Goal: Book appointment/travel/reservation

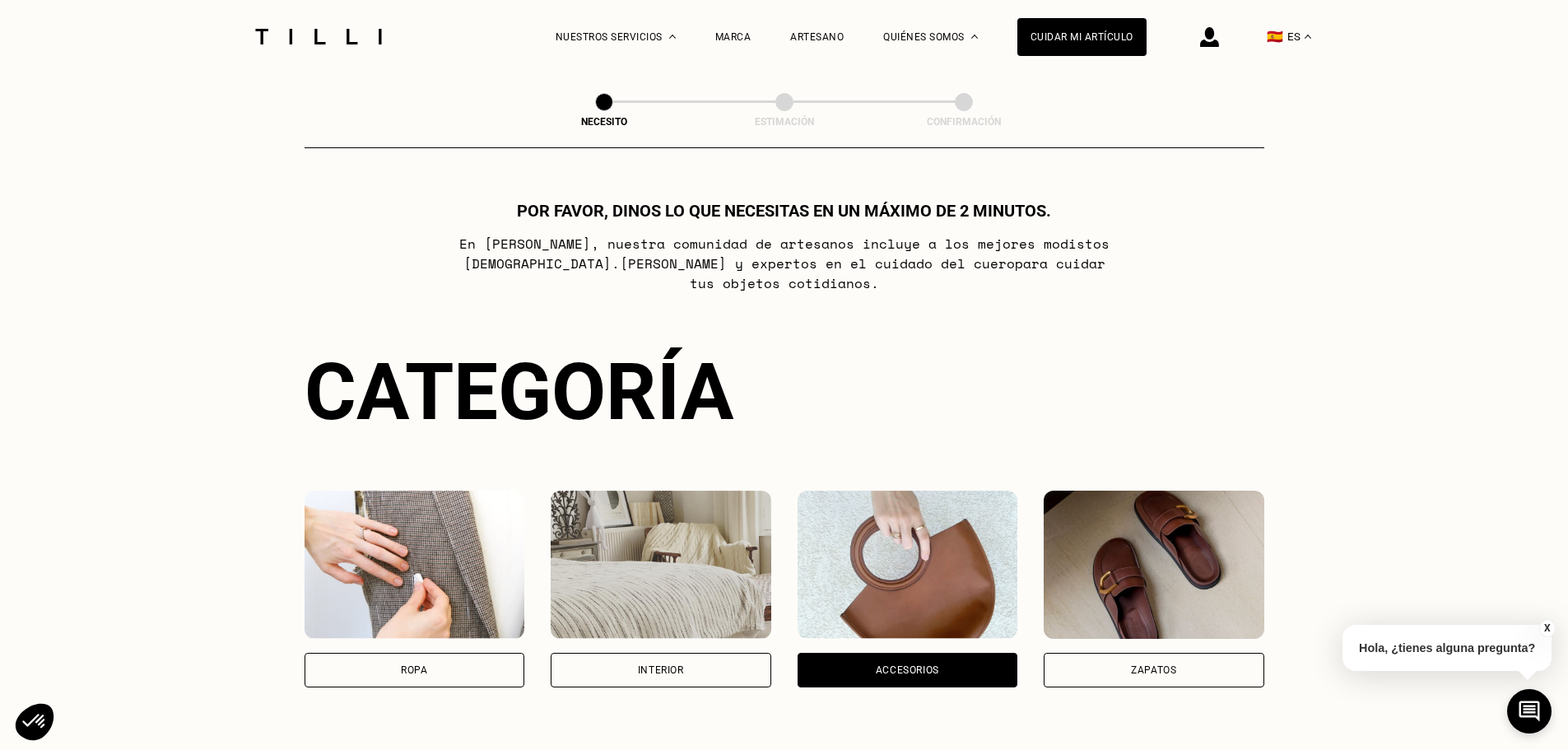
scroll to position [558, 0]
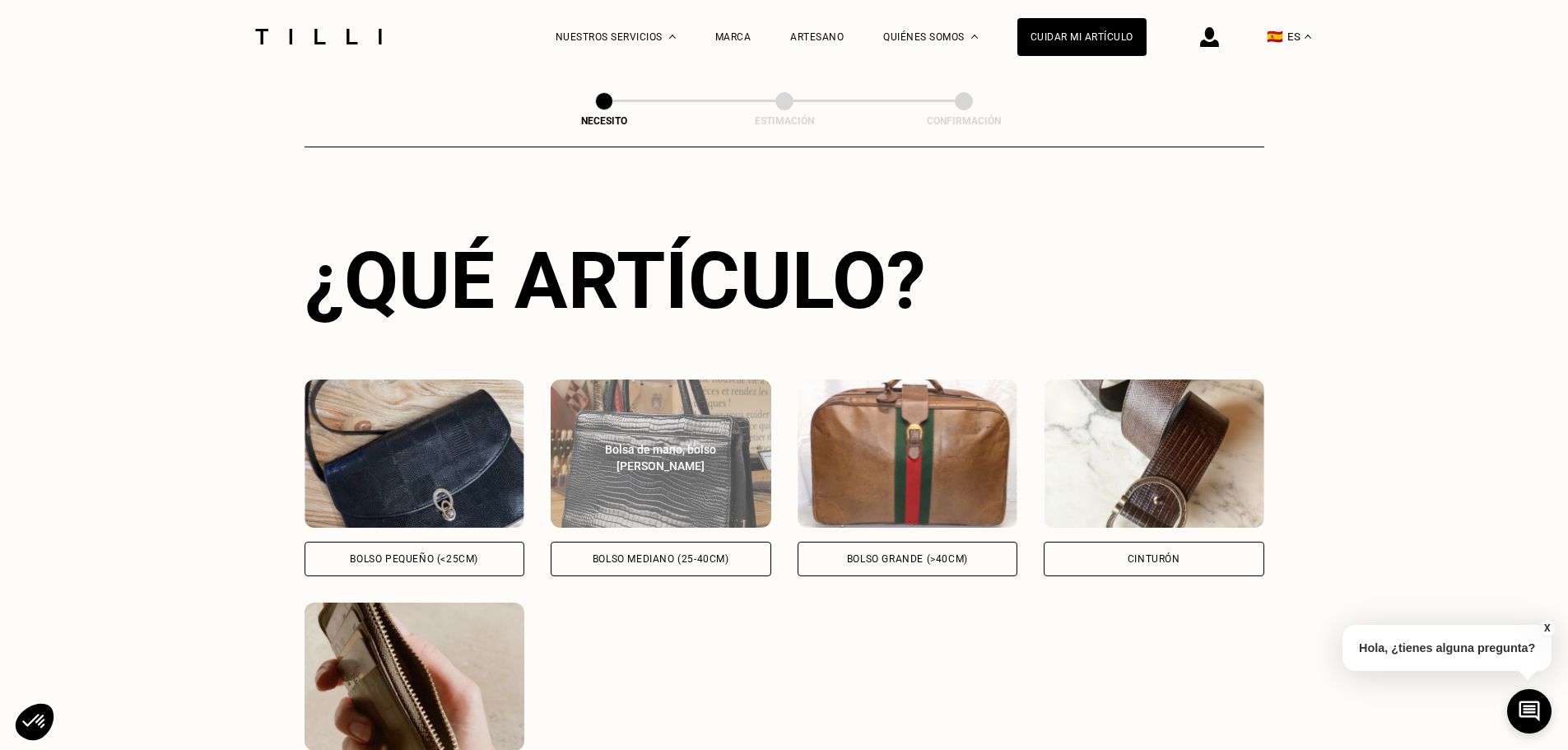
click at [647, 446] on div "Bolsa de mano, bolso [PERSON_NAME]" at bounding box center [661, 453] width 221 height 41
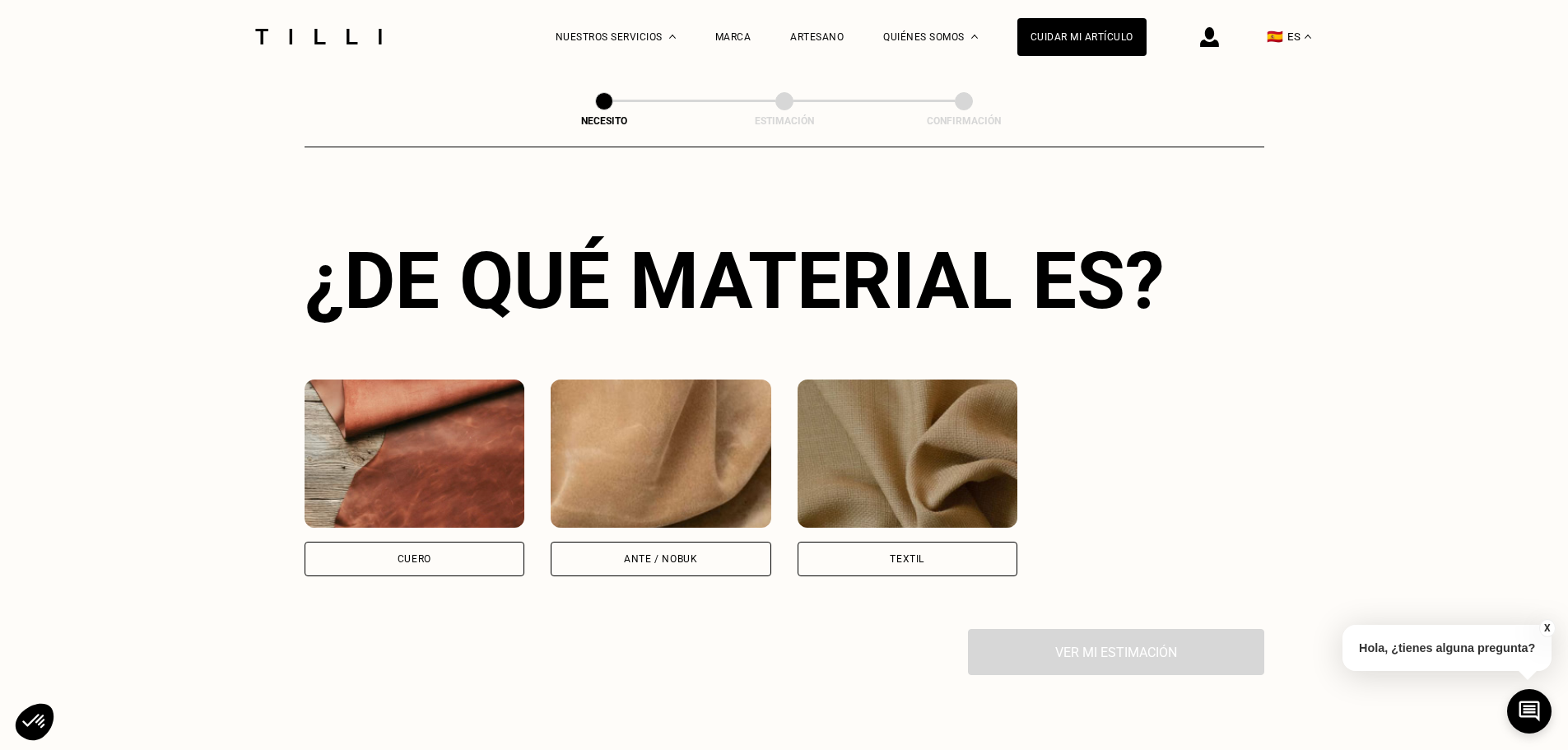
scroll to position [1230, 0]
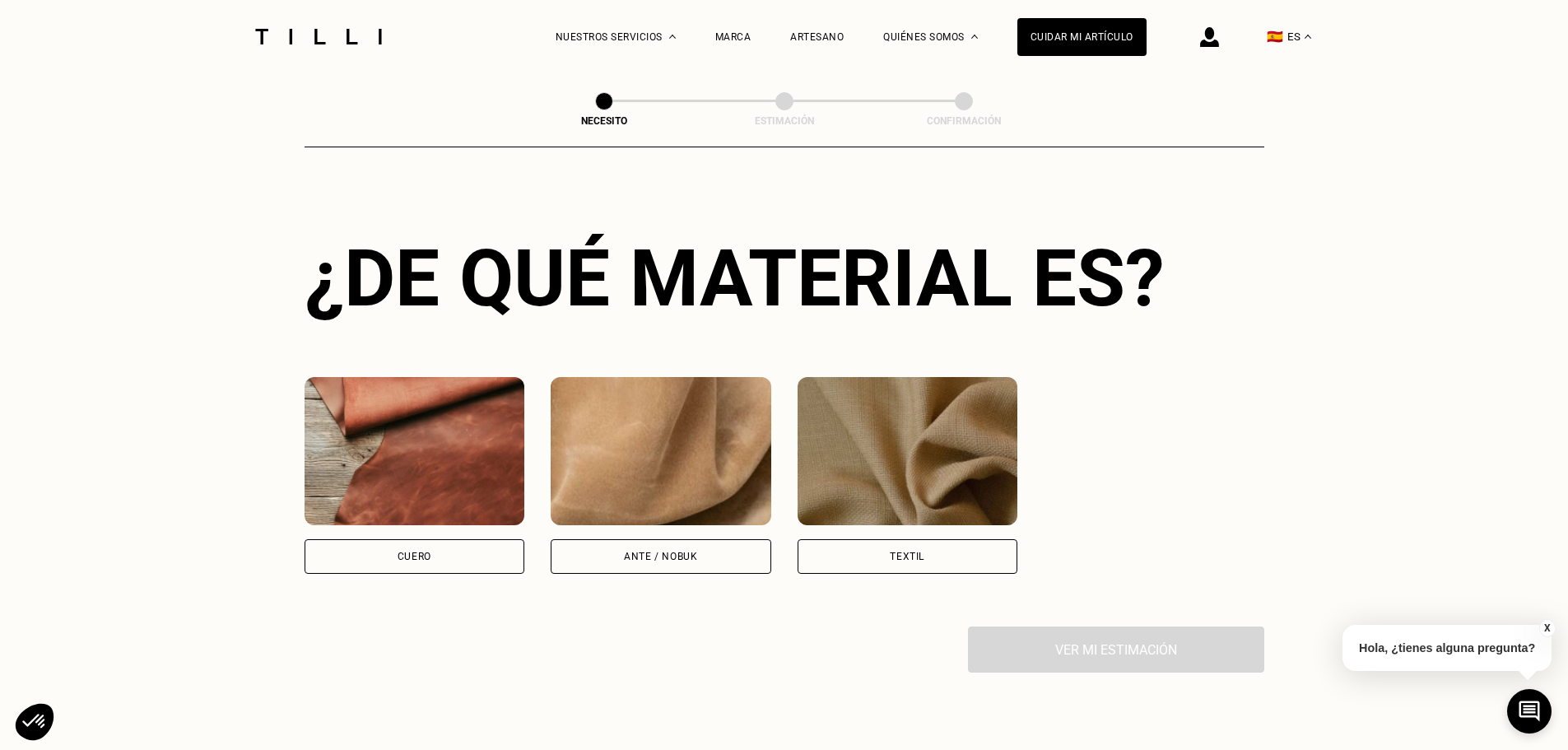
click at [449, 559] on div "Cuero" at bounding box center [415, 556] width 221 height 35
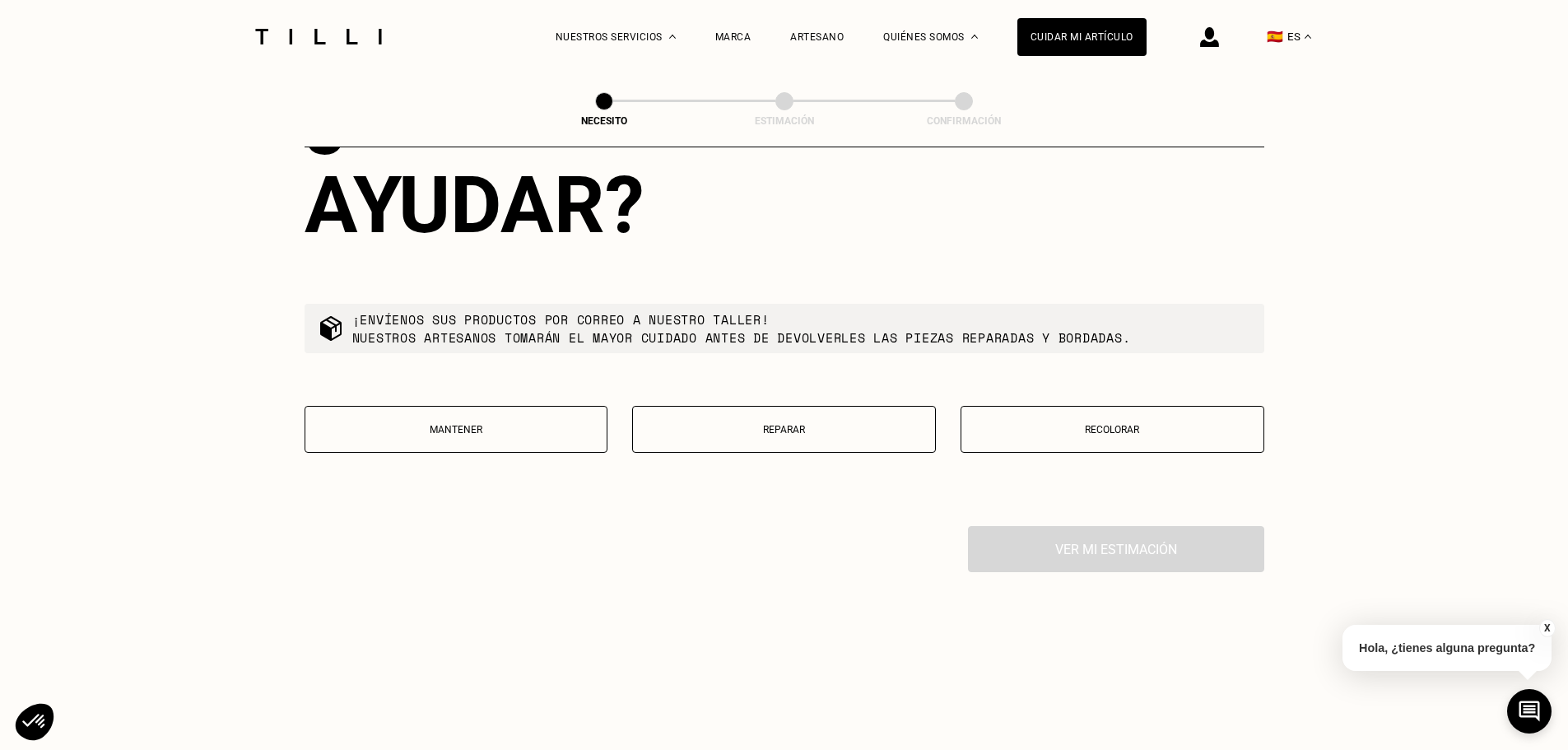
scroll to position [1844, 0]
click at [851, 434] on p "Reparar" at bounding box center [784, 427] width 286 height 12
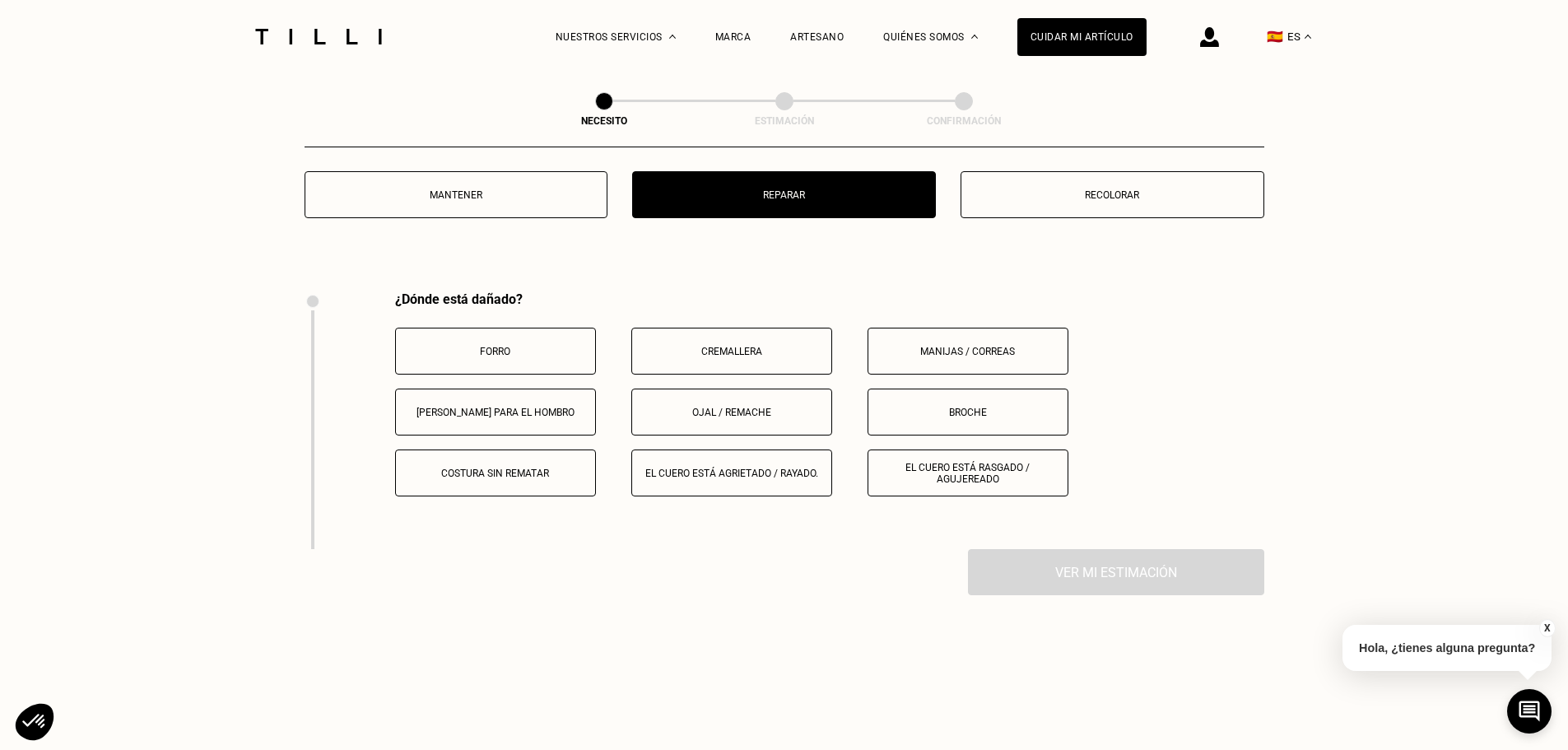
scroll to position [2196, 0]
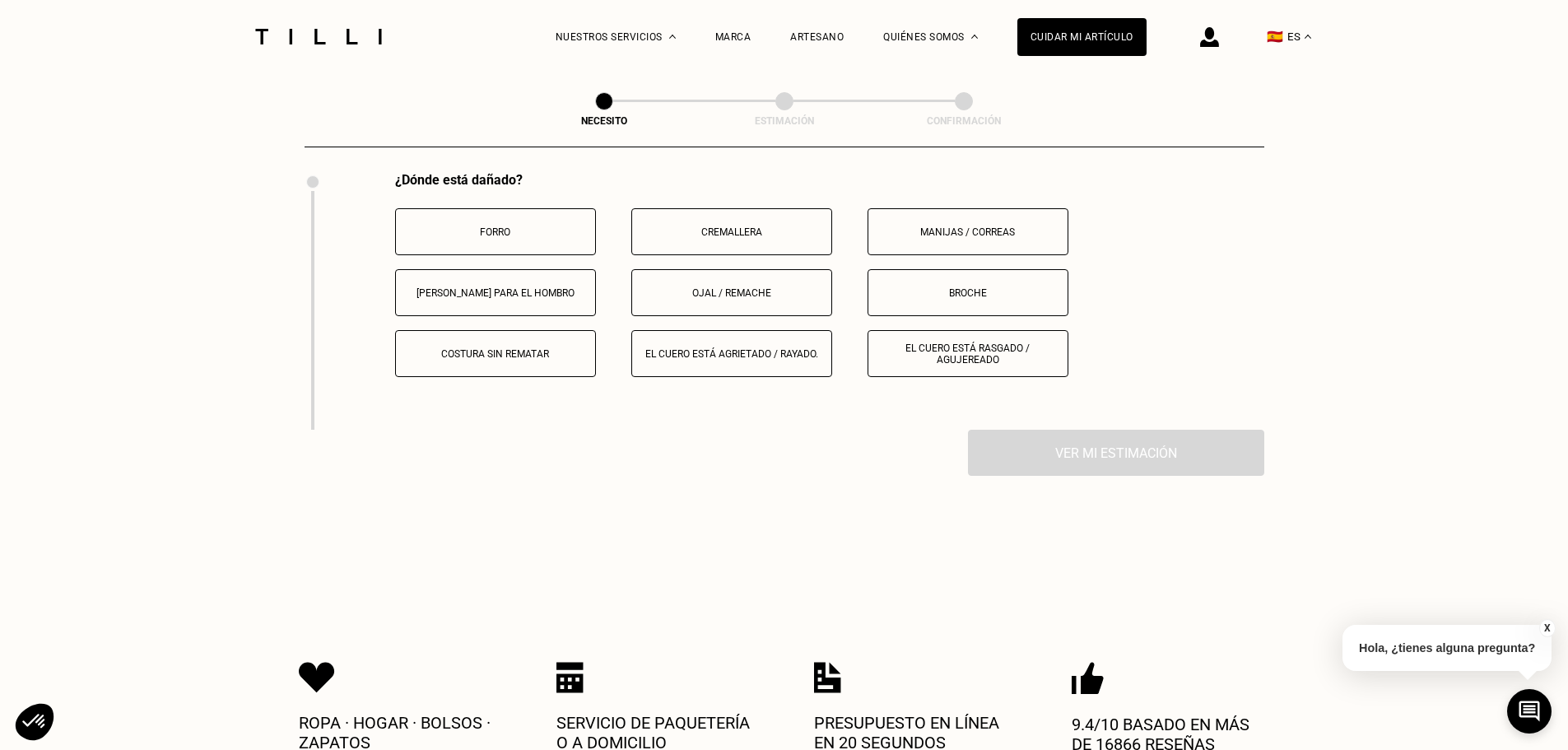
click at [567, 373] on button "Costura sin rematar" at bounding box center [496, 353] width 200 height 47
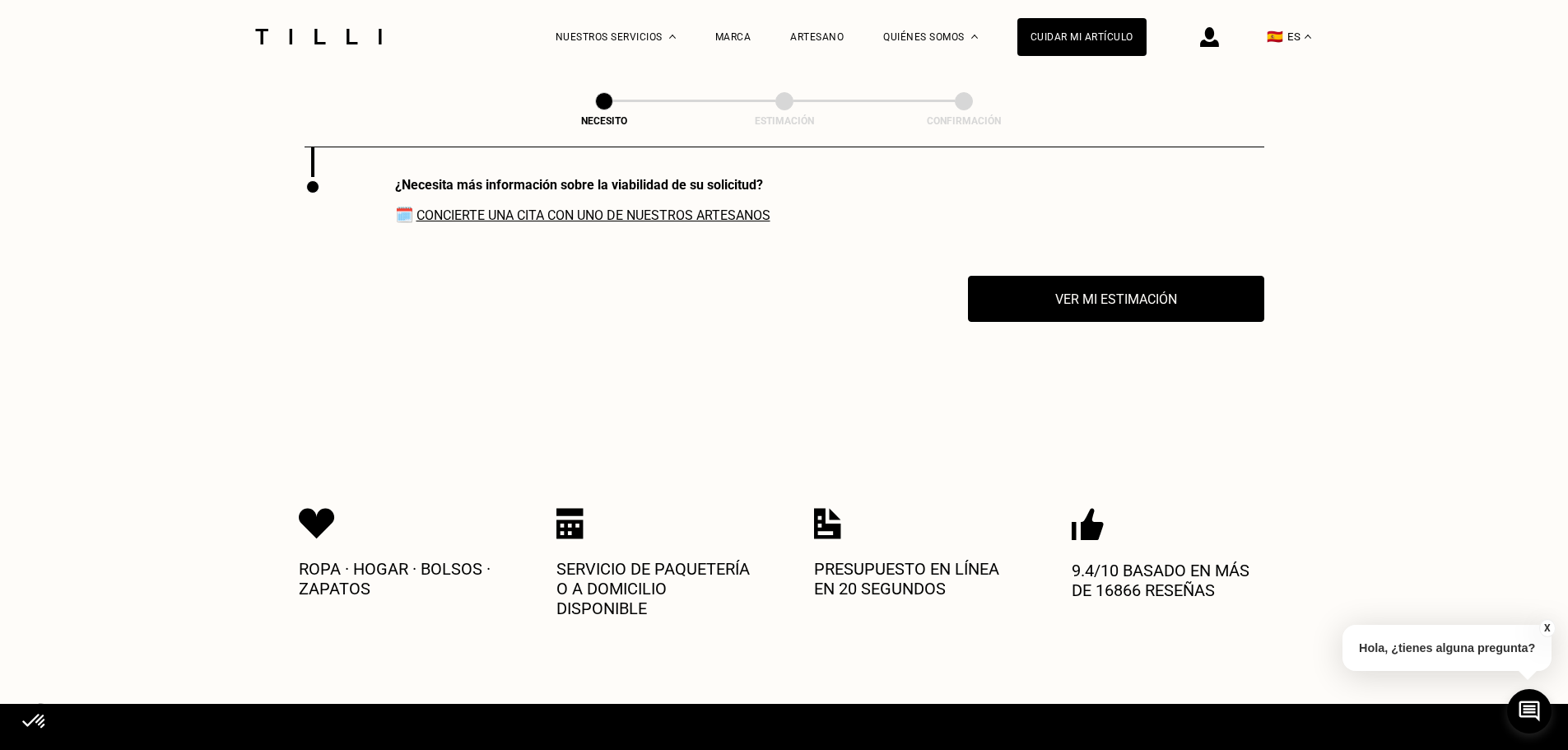
scroll to position [2454, 0]
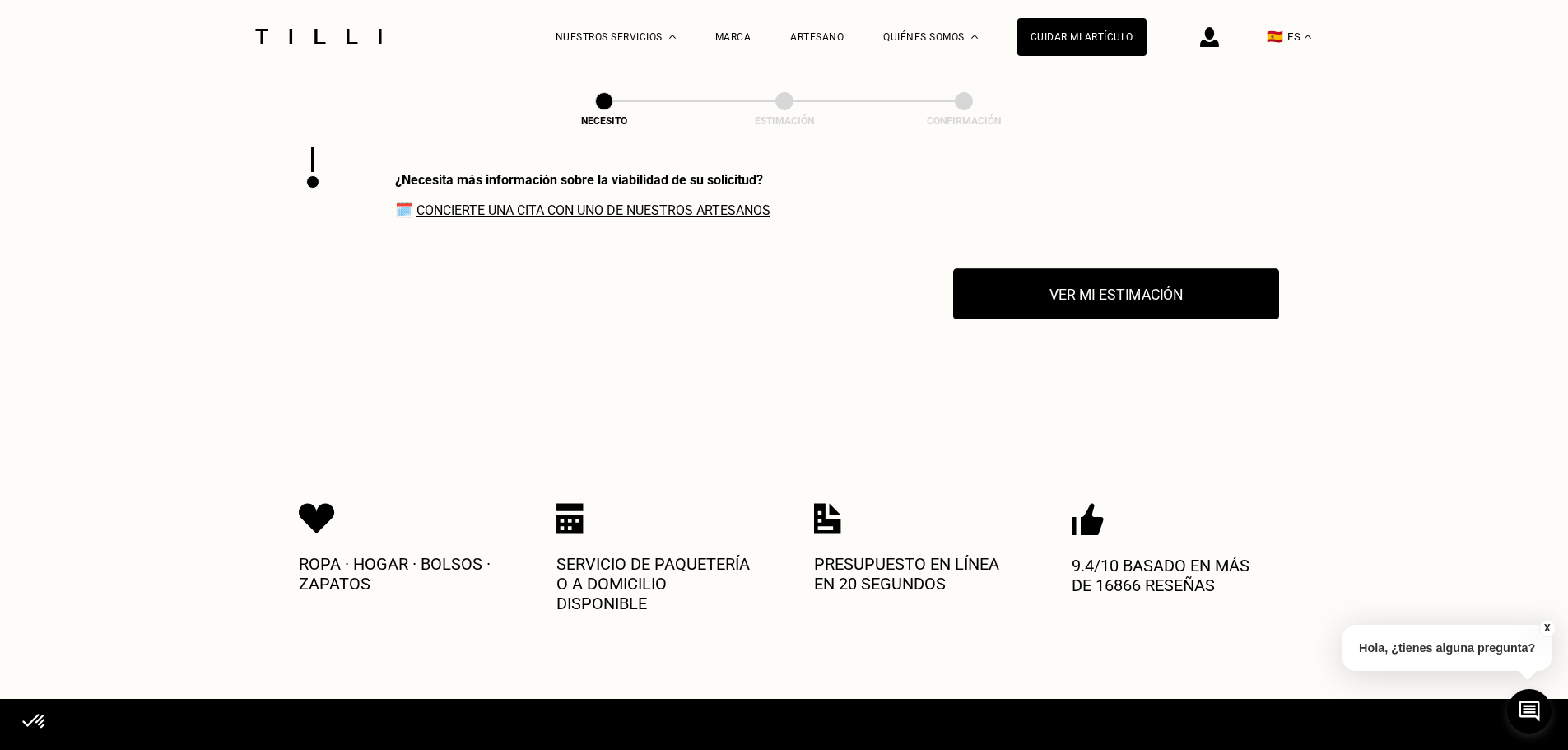
click at [1099, 306] on button "Ver mi estimación" at bounding box center [1116, 294] width 326 height 51
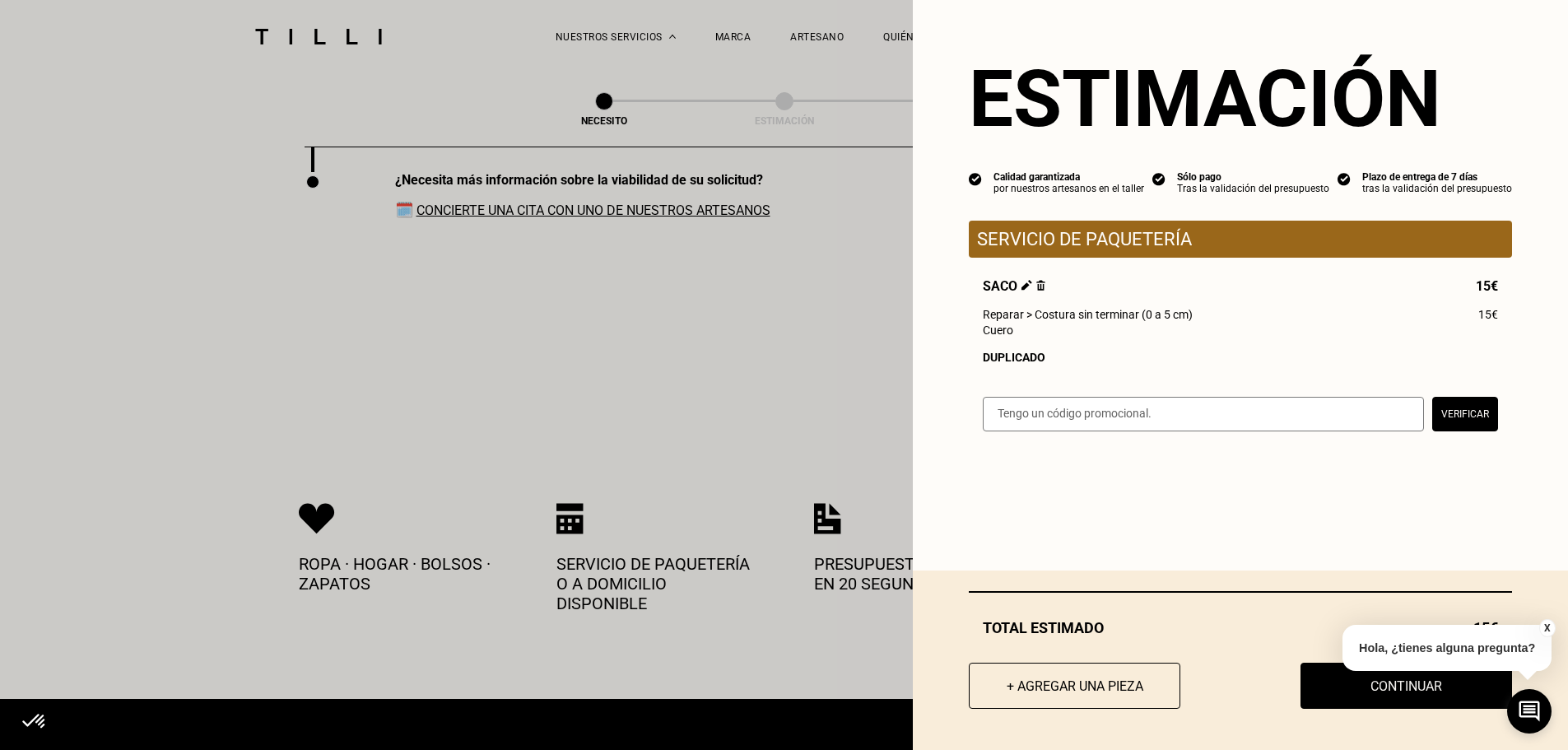
scroll to position [2536, 0]
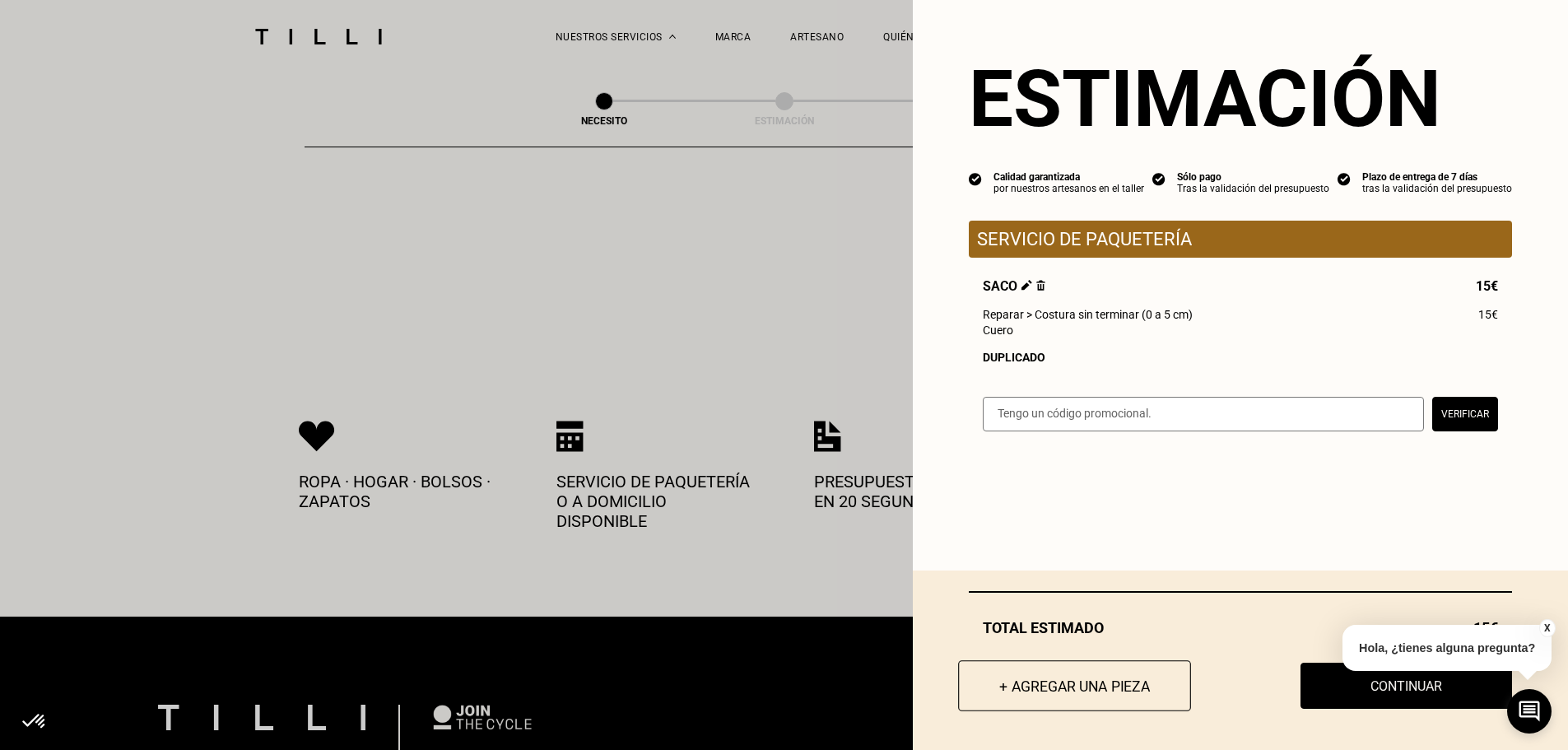
click at [1058, 683] on button "+ Agregar una pieza" at bounding box center [1074, 686] width 233 height 51
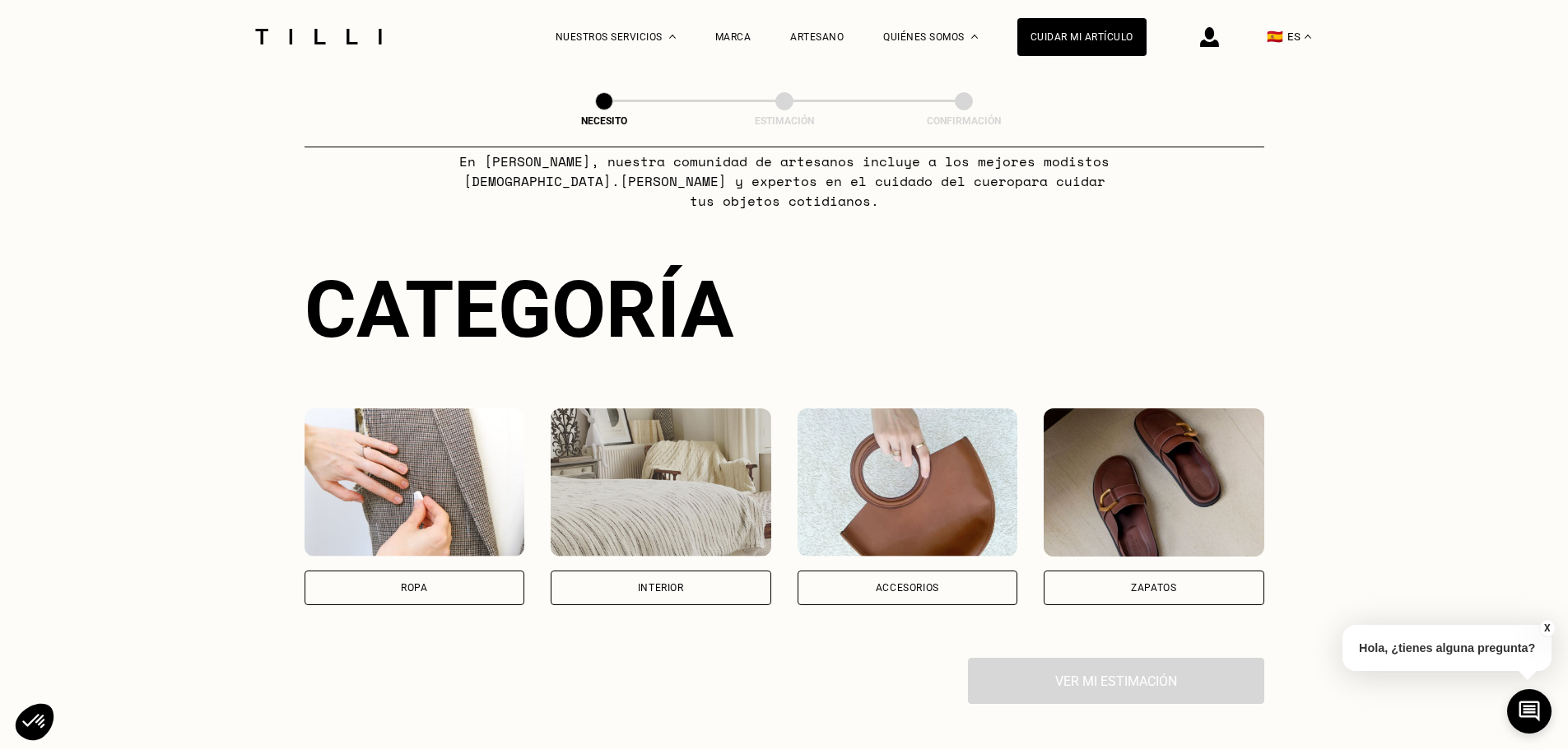
scroll to position [165, 0]
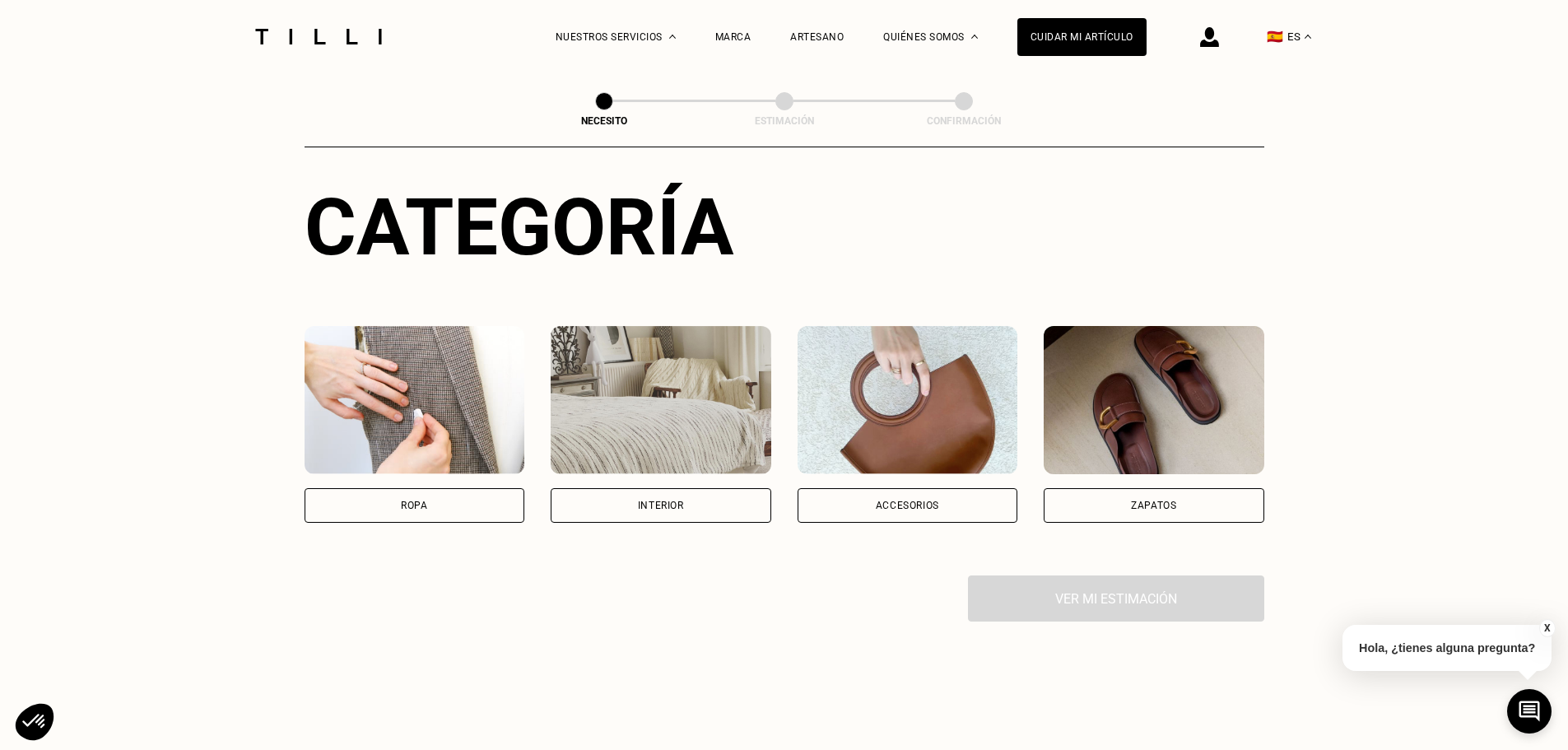
click at [934, 507] on div "Accesorios" at bounding box center [908, 505] width 63 height 10
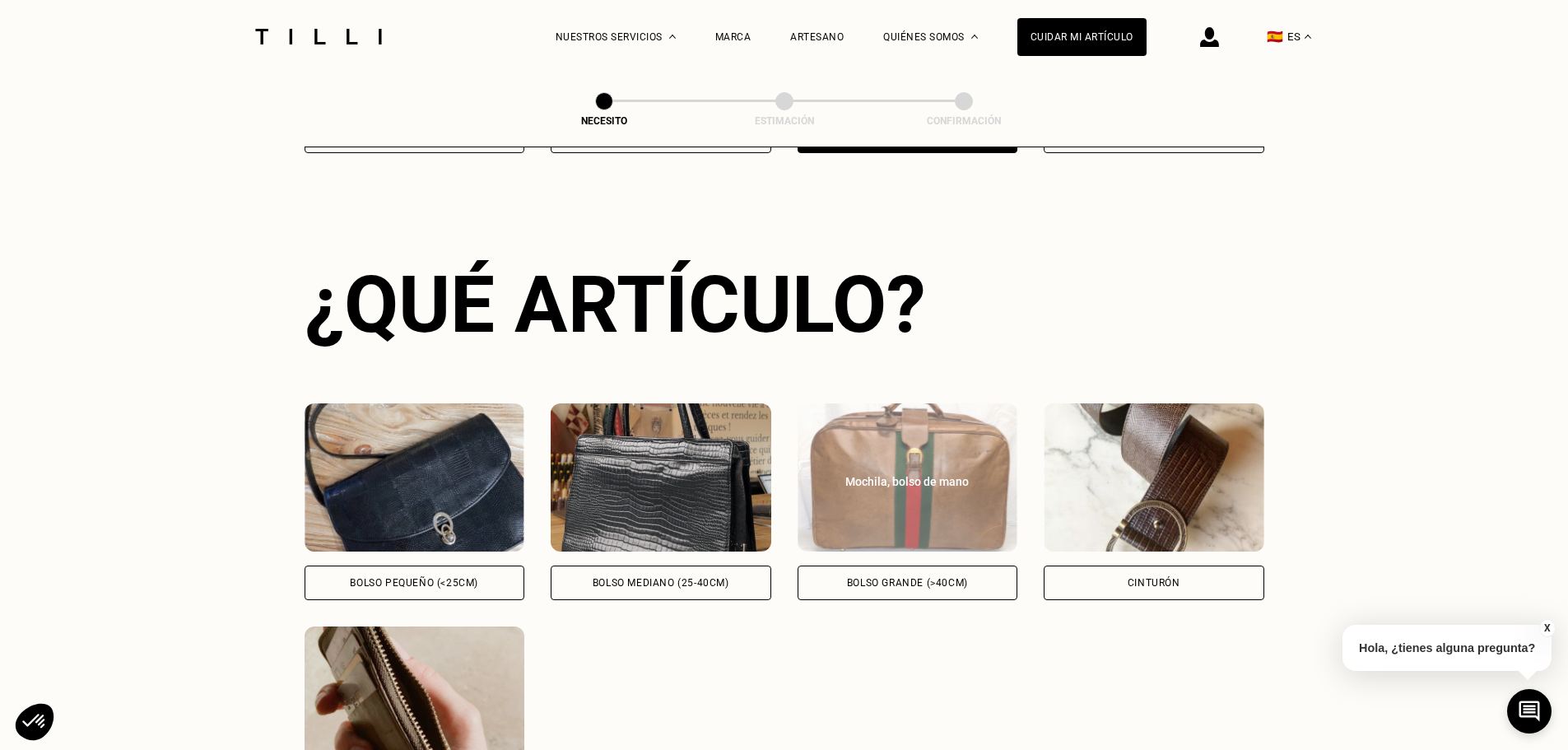
scroll to position [558, 0]
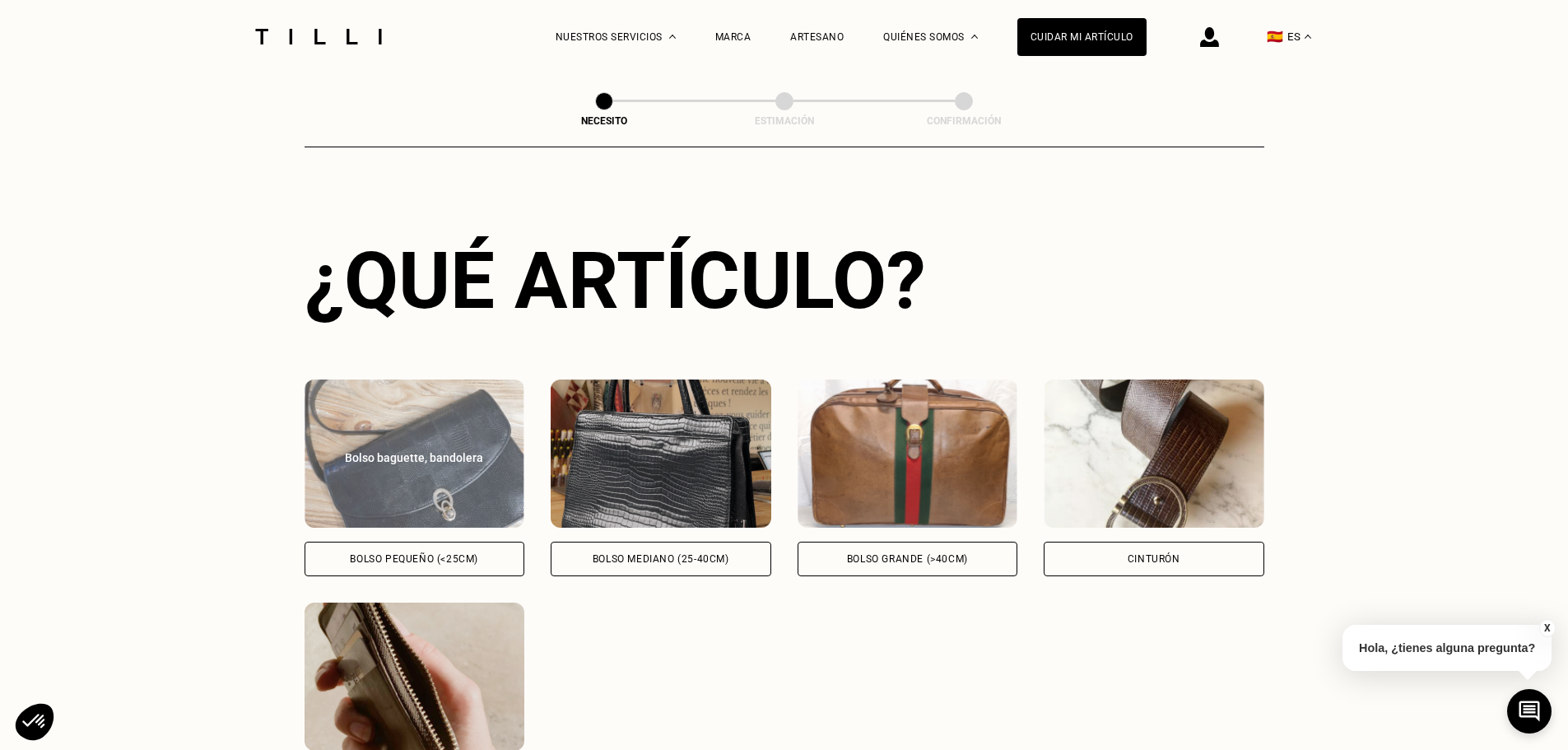
click at [410, 563] on div "Bolso pequeño (<25cm)" at bounding box center [414, 559] width 129 height 10
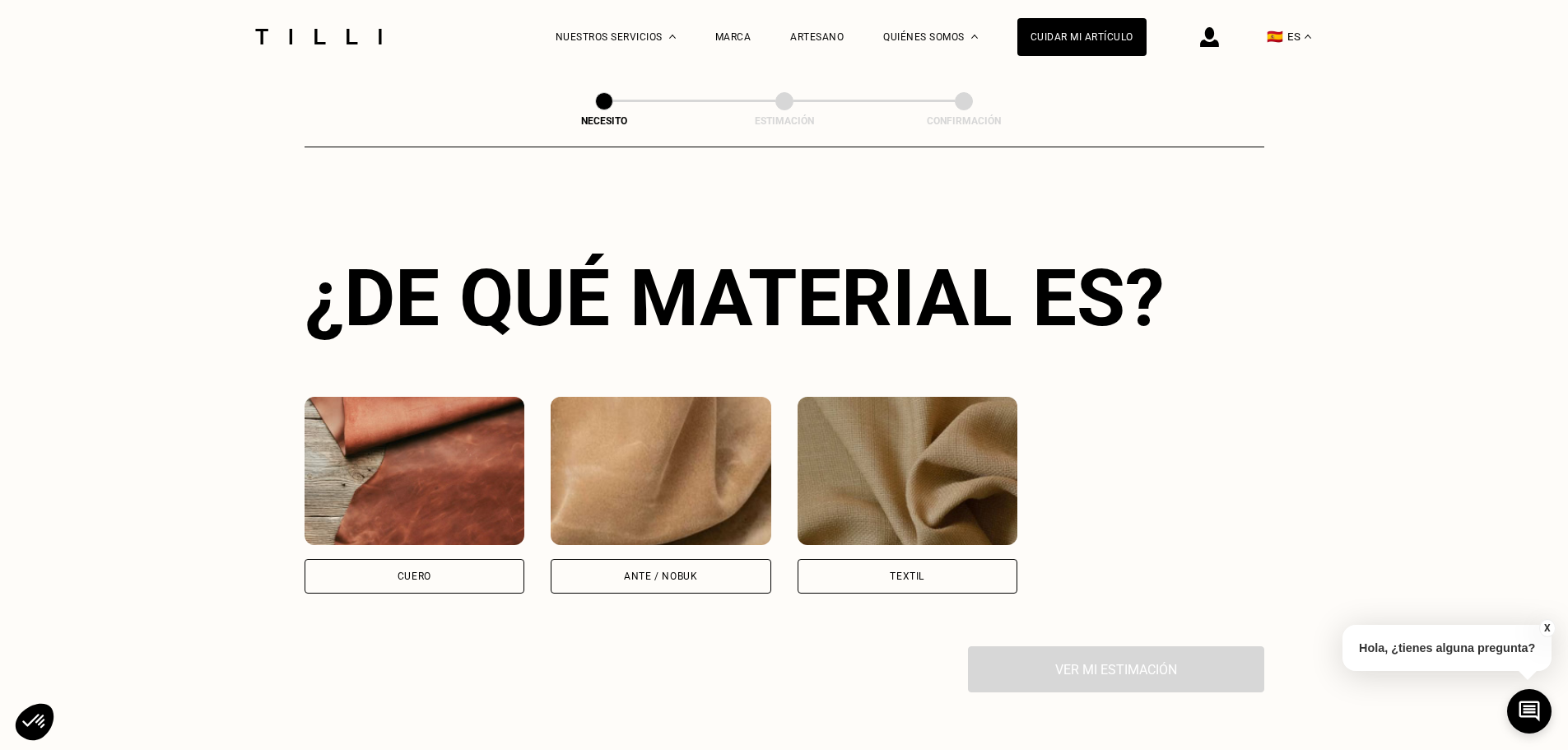
scroll to position [1230, 0]
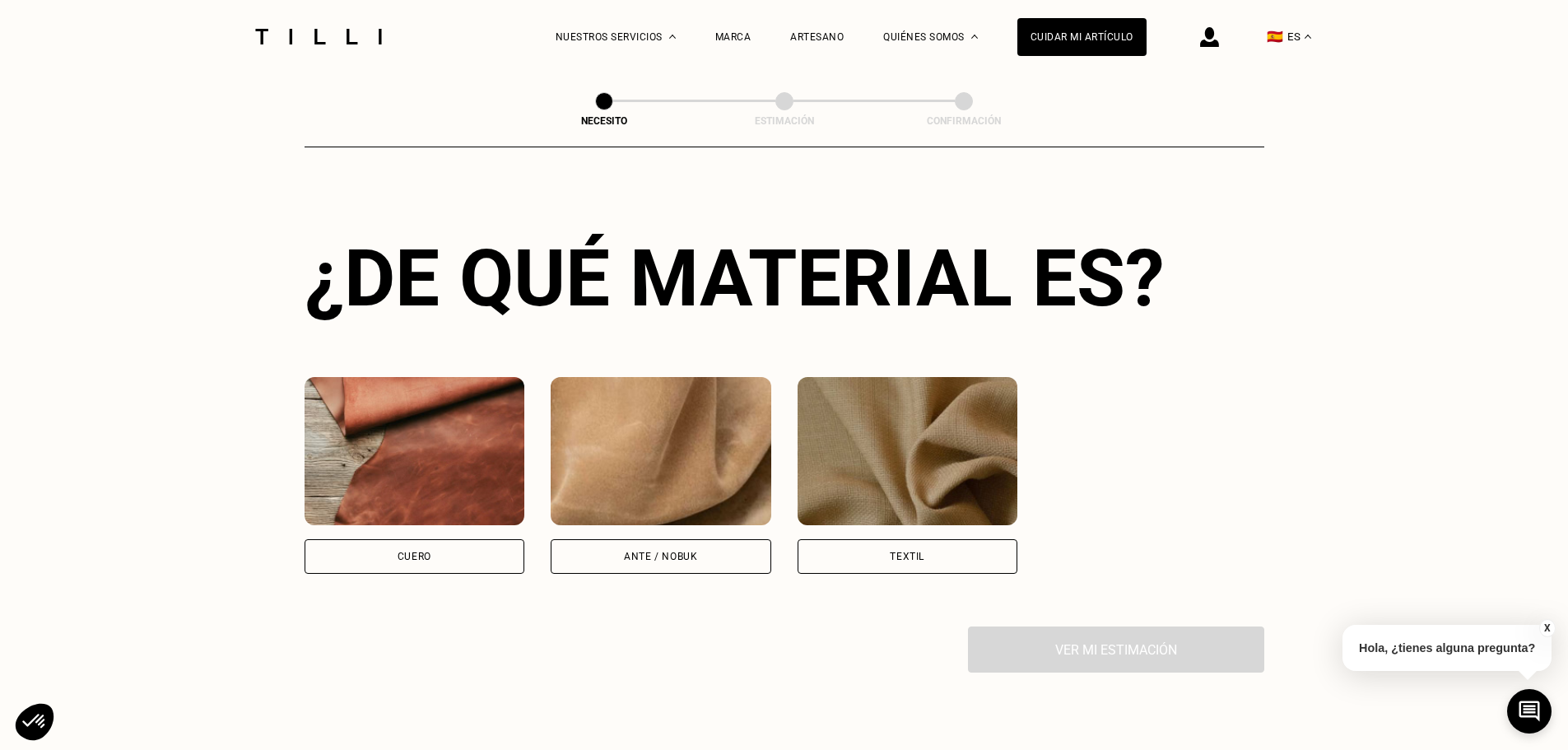
click at [438, 570] on div "Cuero" at bounding box center [415, 556] width 221 height 35
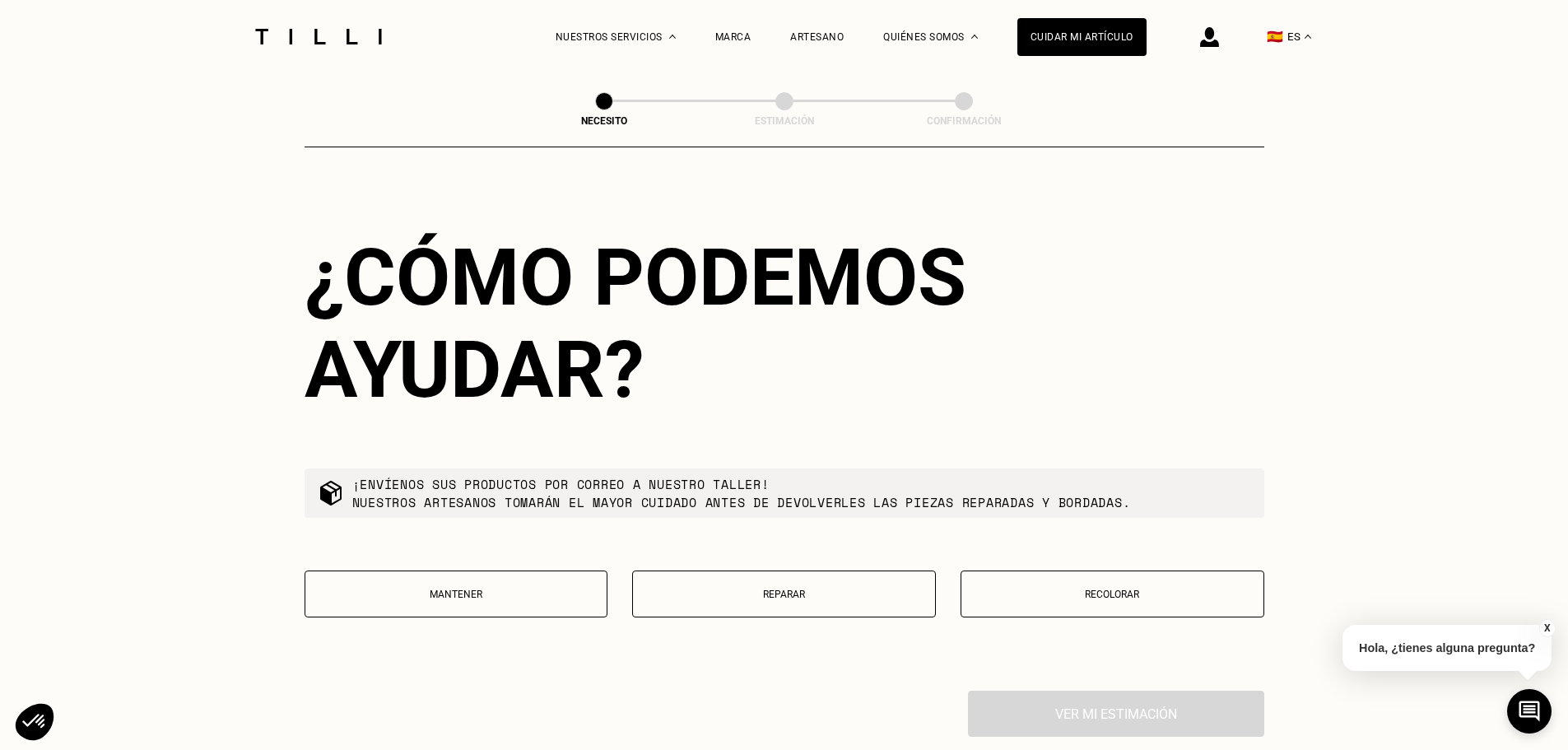
scroll to position [1679, 0]
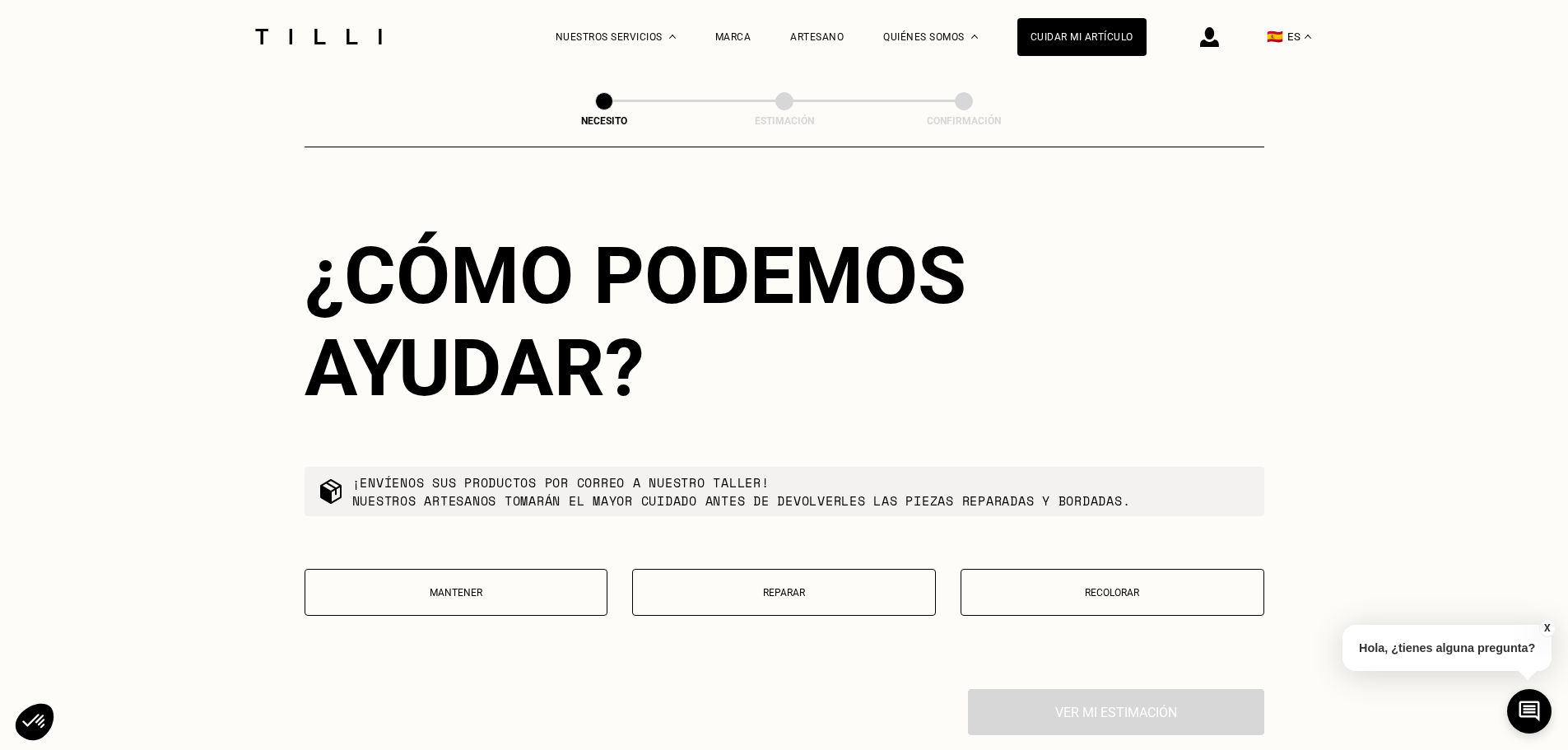
click at [776, 593] on button "Reparar" at bounding box center [784, 592] width 303 height 47
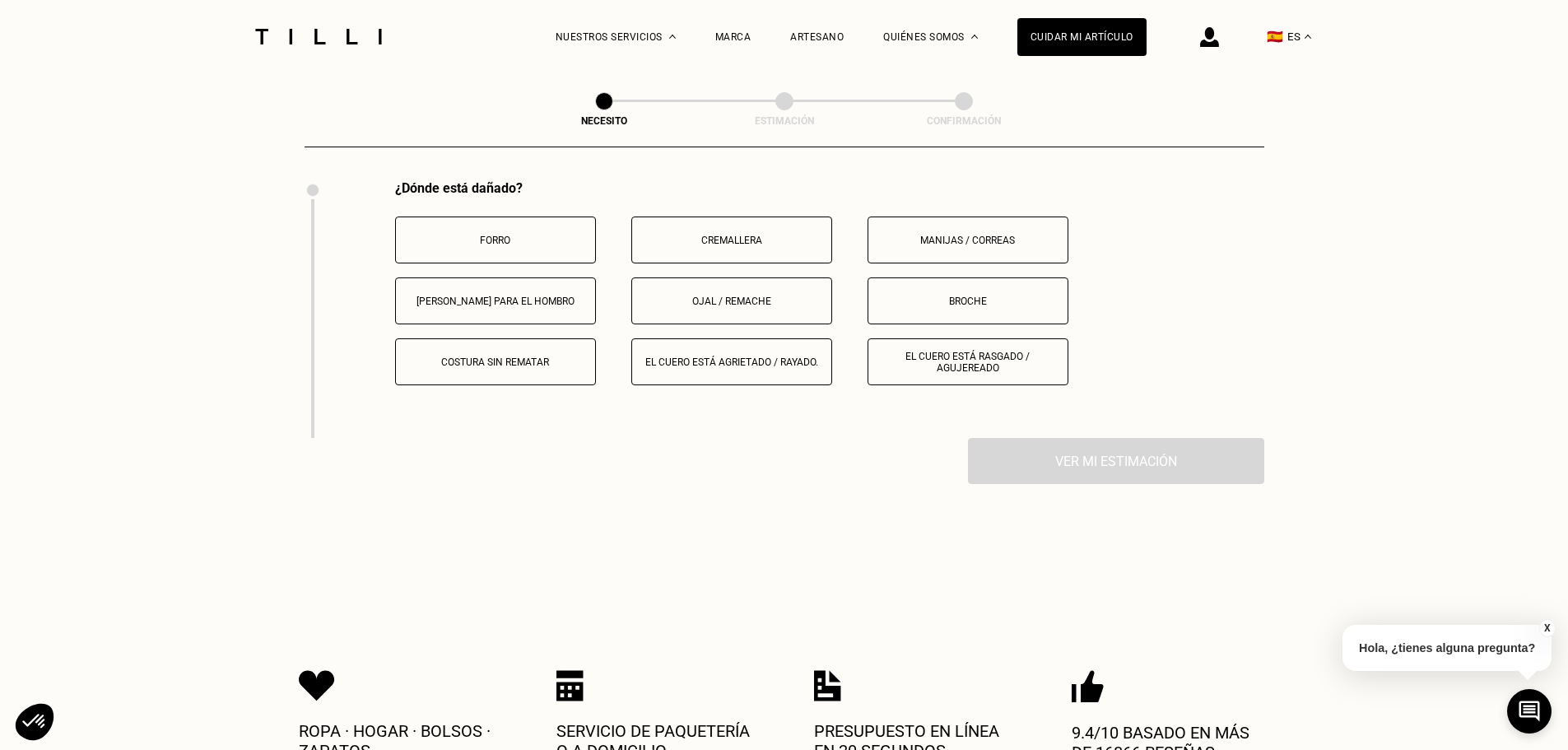
scroll to position [2196, 0]
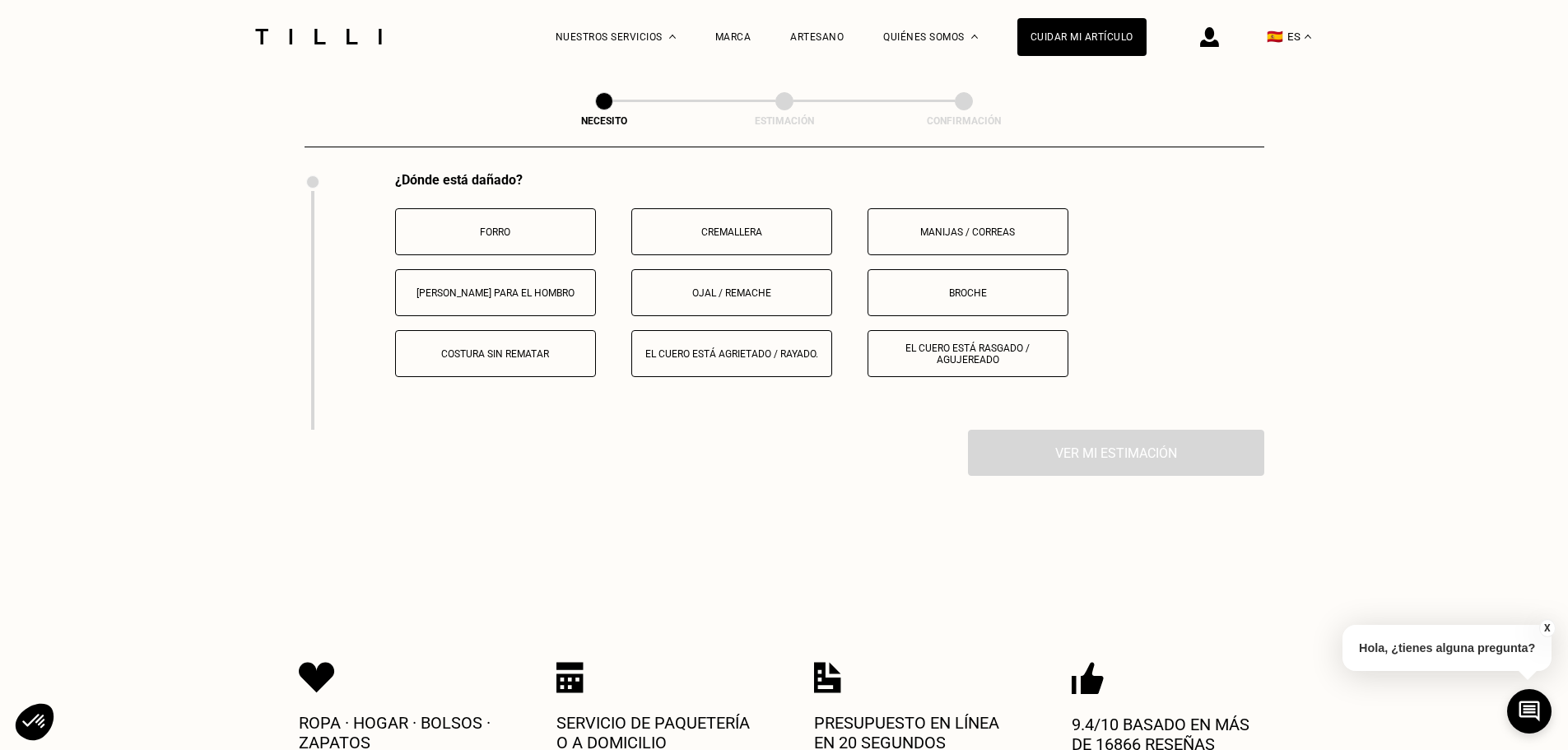
click at [504, 359] on p "Costura sin rematar" at bounding box center [496, 354] width 183 height 12
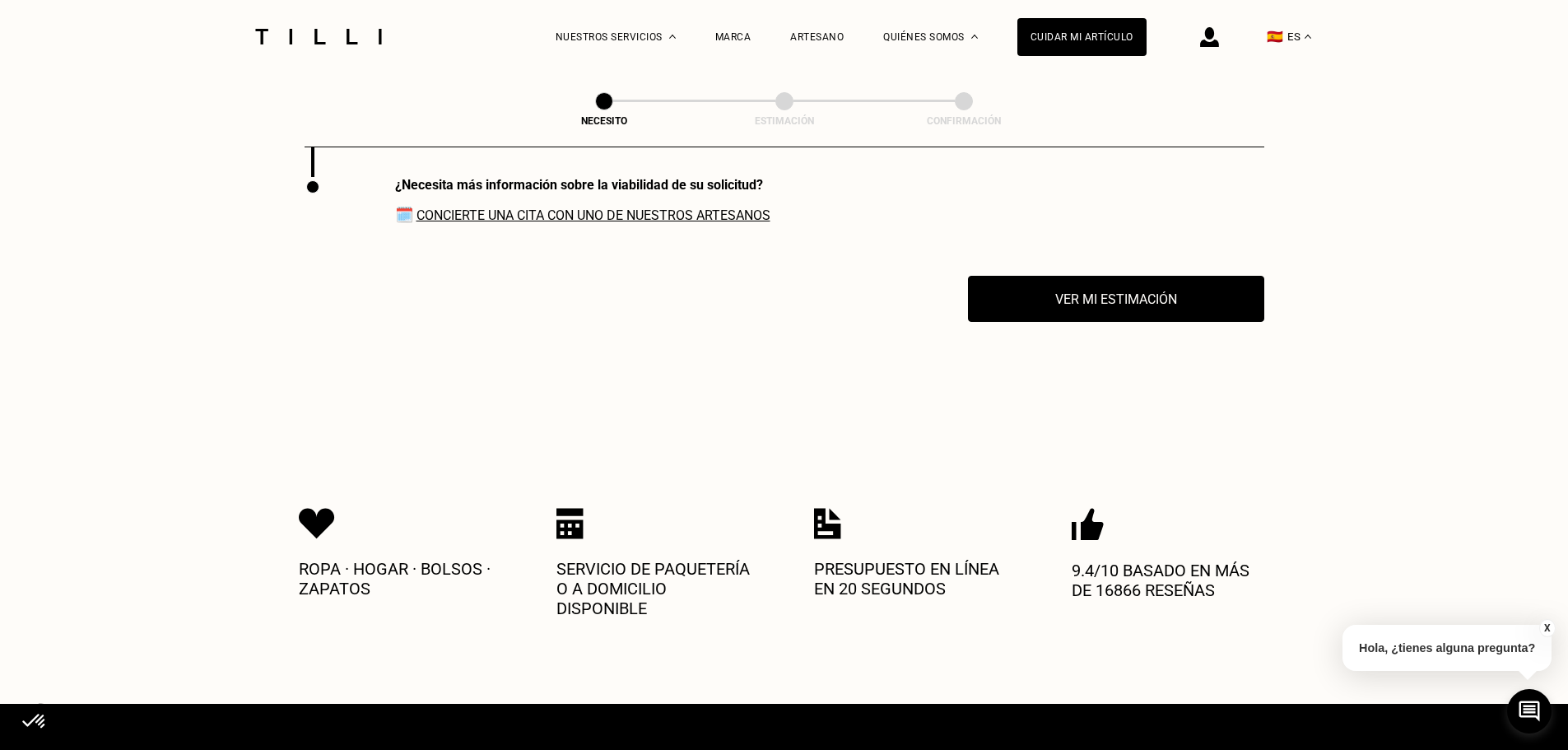
scroll to position [2454, 0]
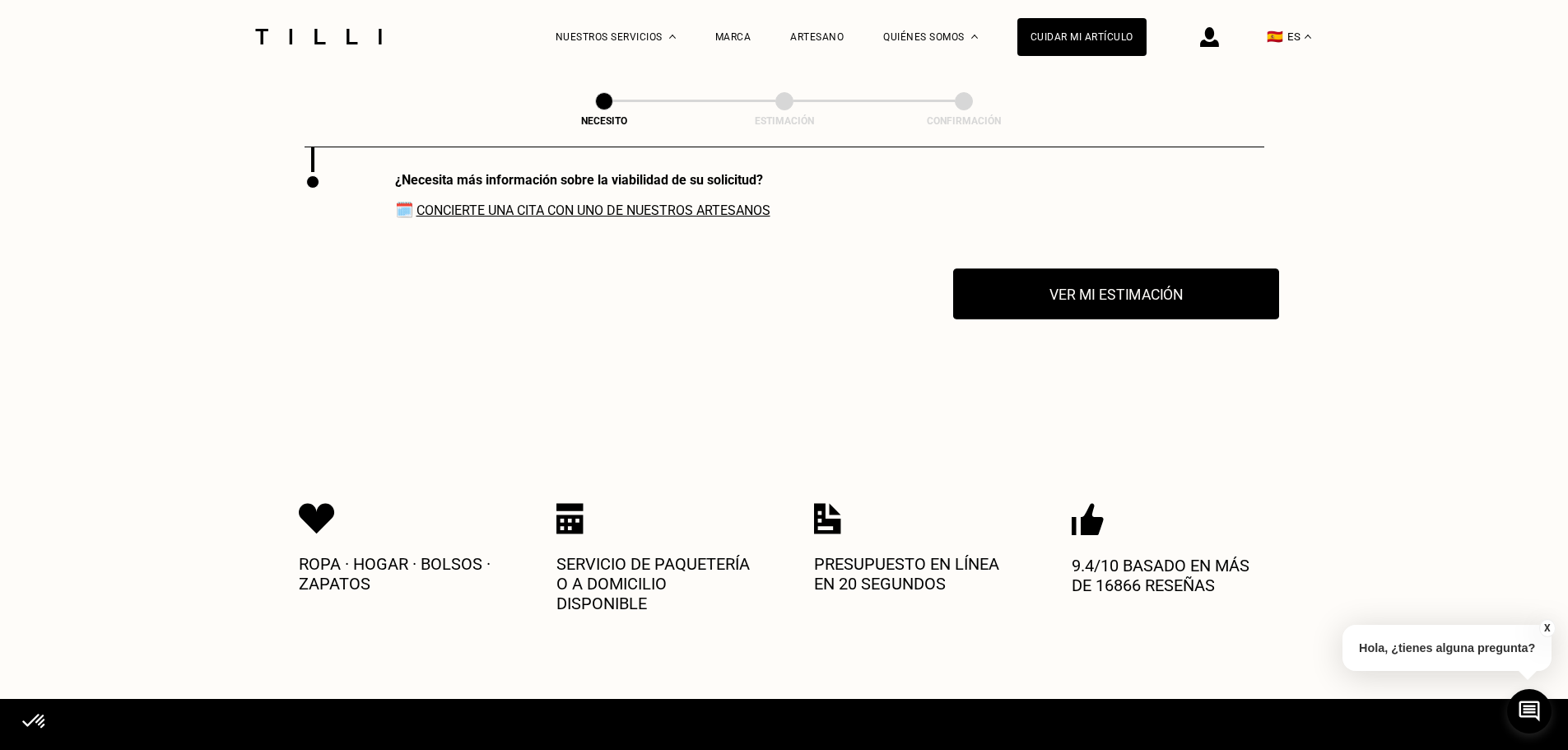
click at [1084, 311] on button "Ver mi estimación" at bounding box center [1116, 294] width 326 height 51
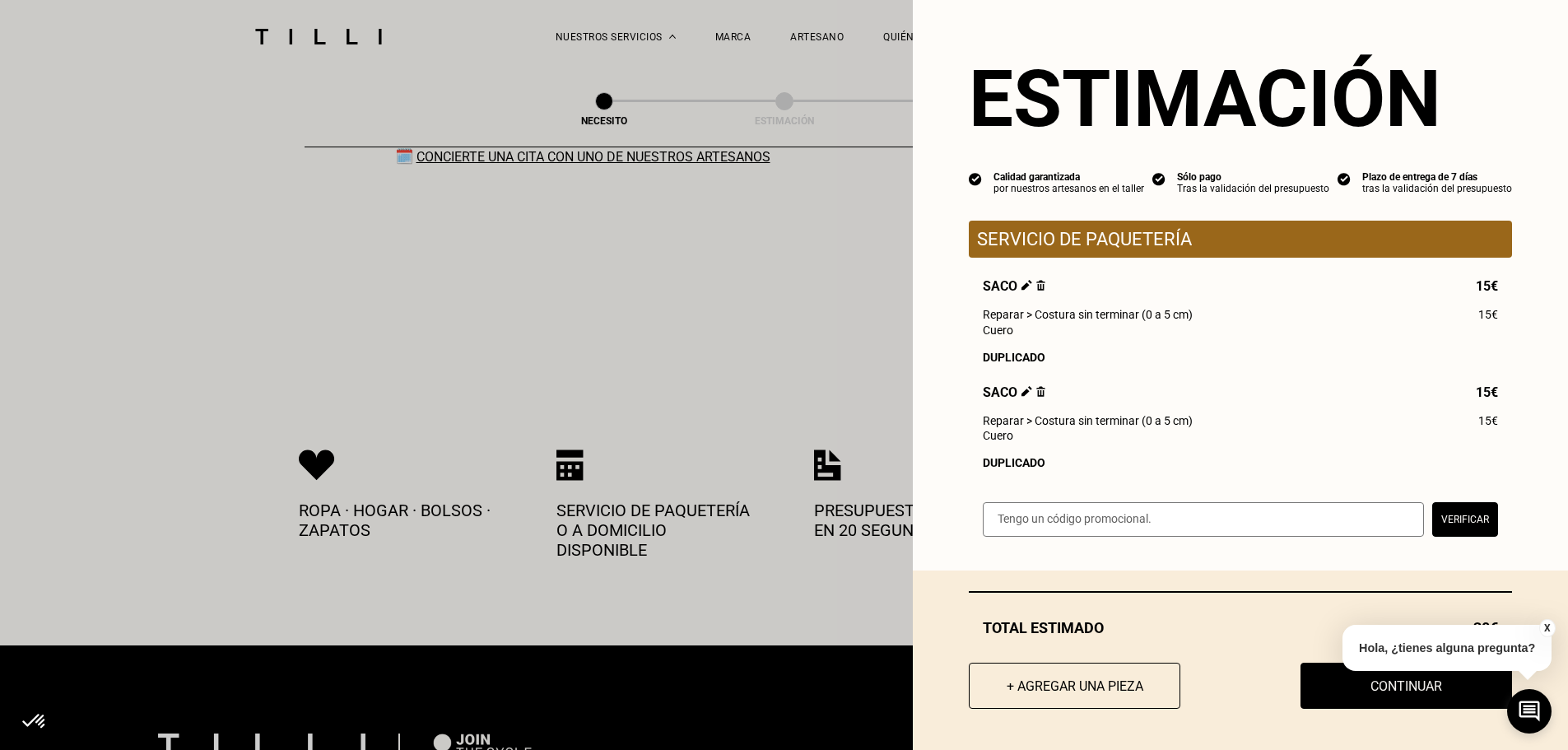
scroll to position [2536, 0]
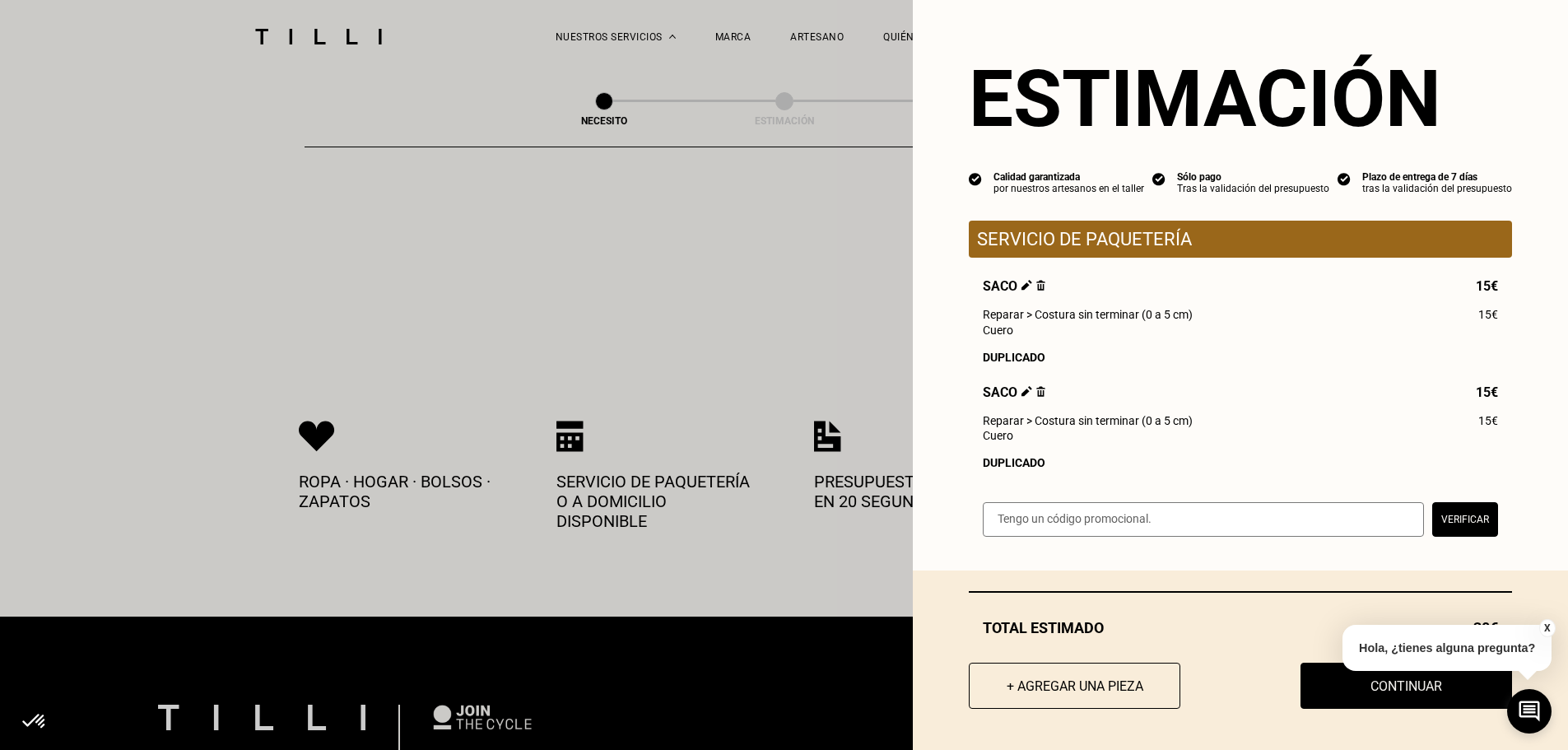
click at [1547, 626] on button "X" at bounding box center [1548, 628] width 17 height 18
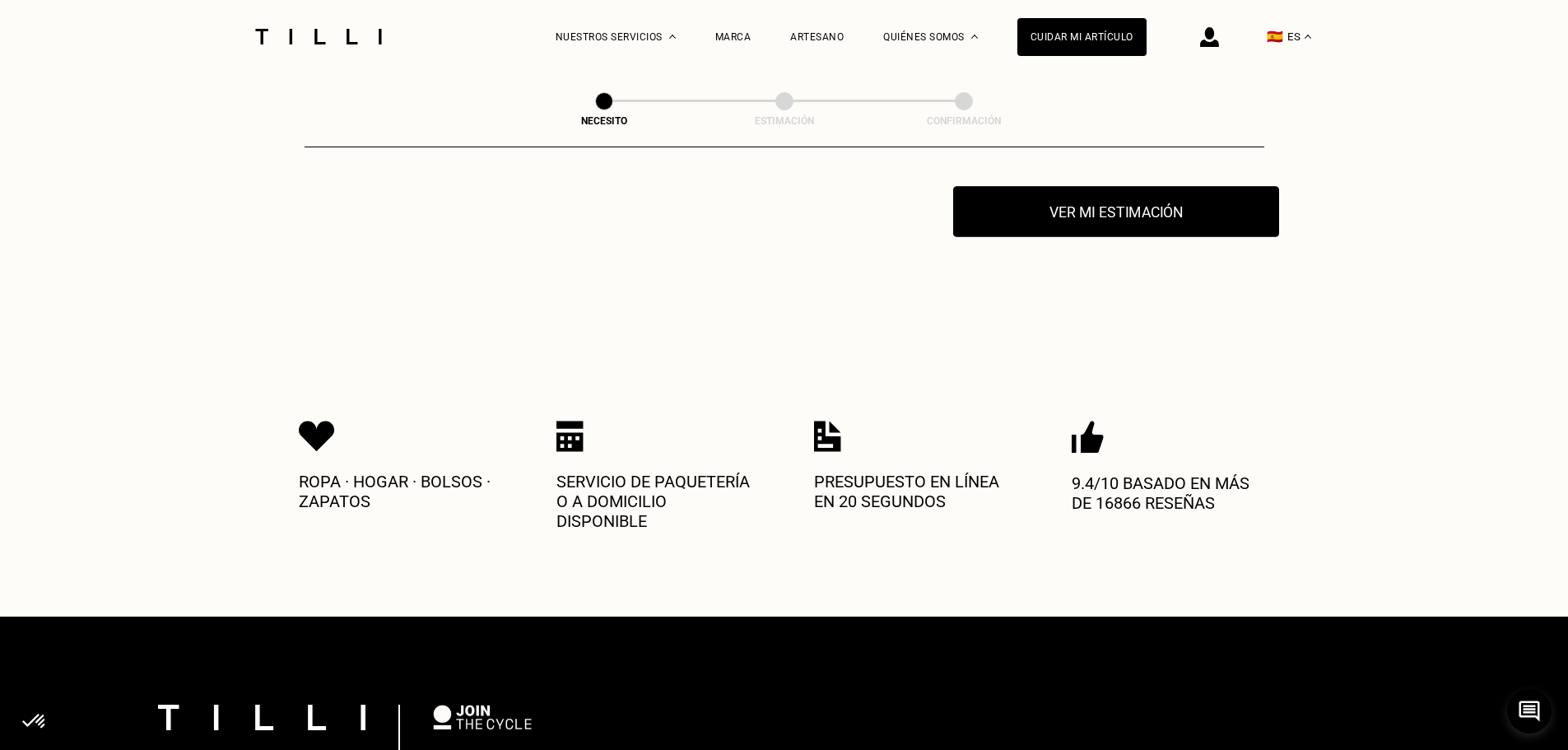
click at [1139, 223] on button "Ver mi estimación" at bounding box center [1116, 211] width 326 height 51
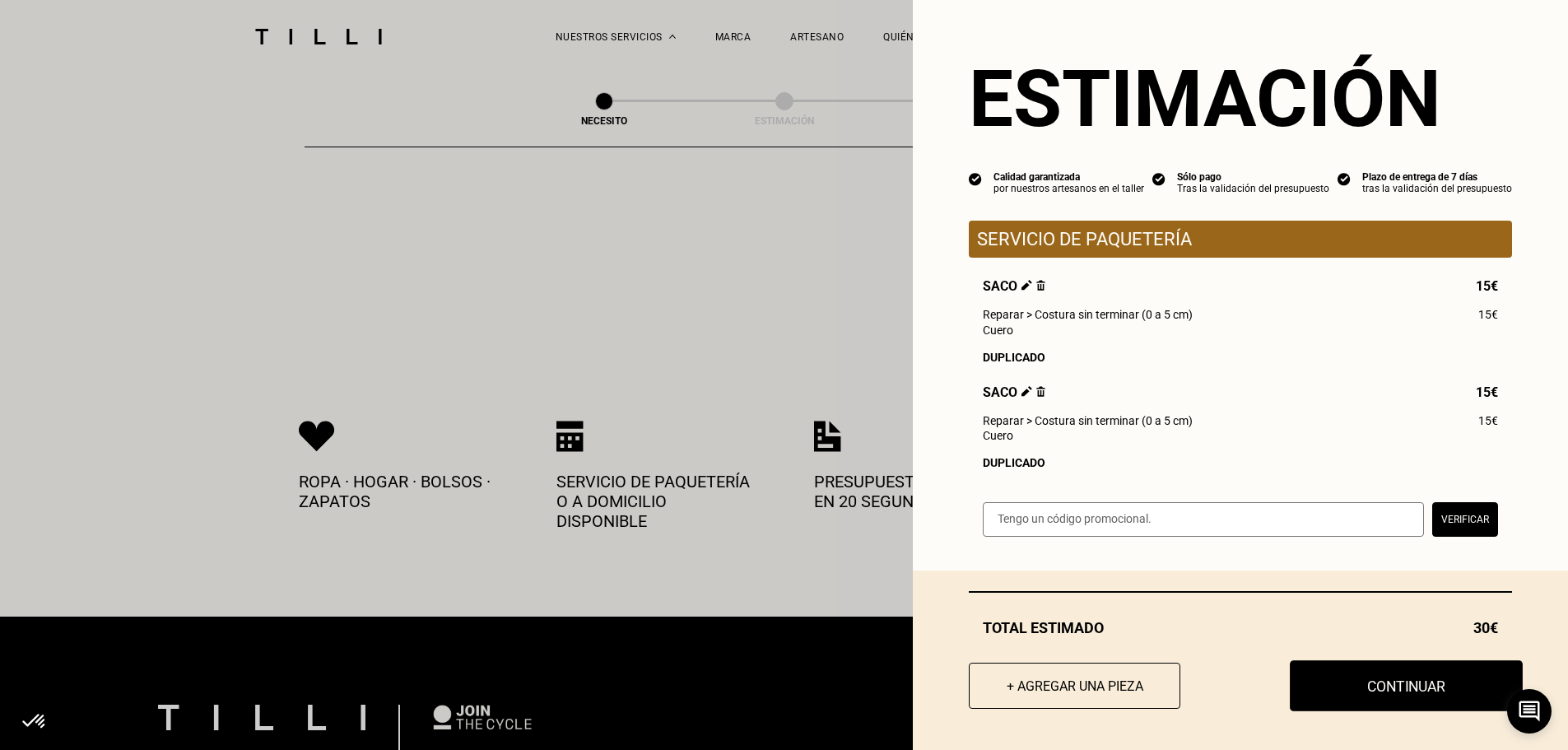
click at [1381, 687] on button "Continuar" at bounding box center [1406, 686] width 233 height 51
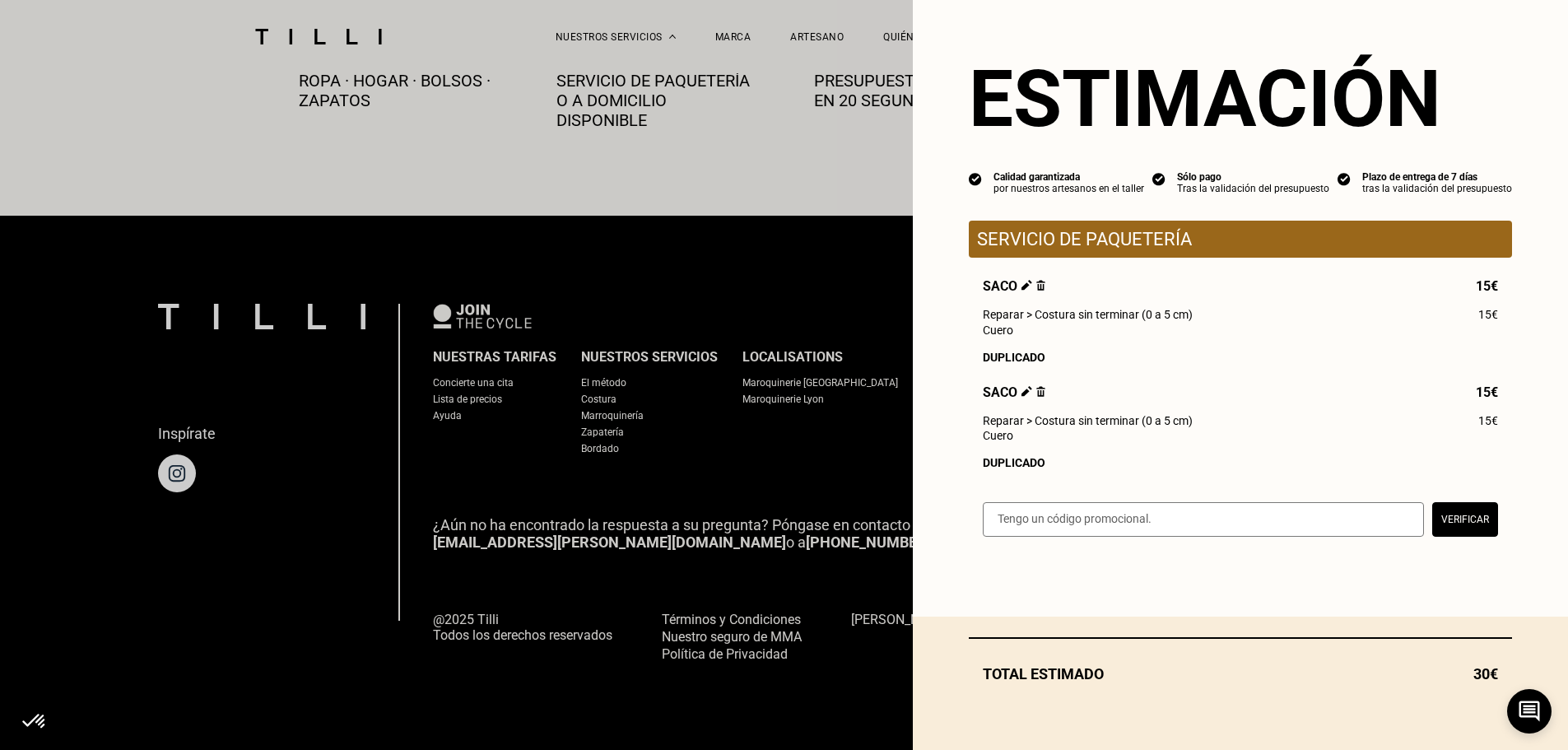
scroll to position [955, 0]
select select "FR"
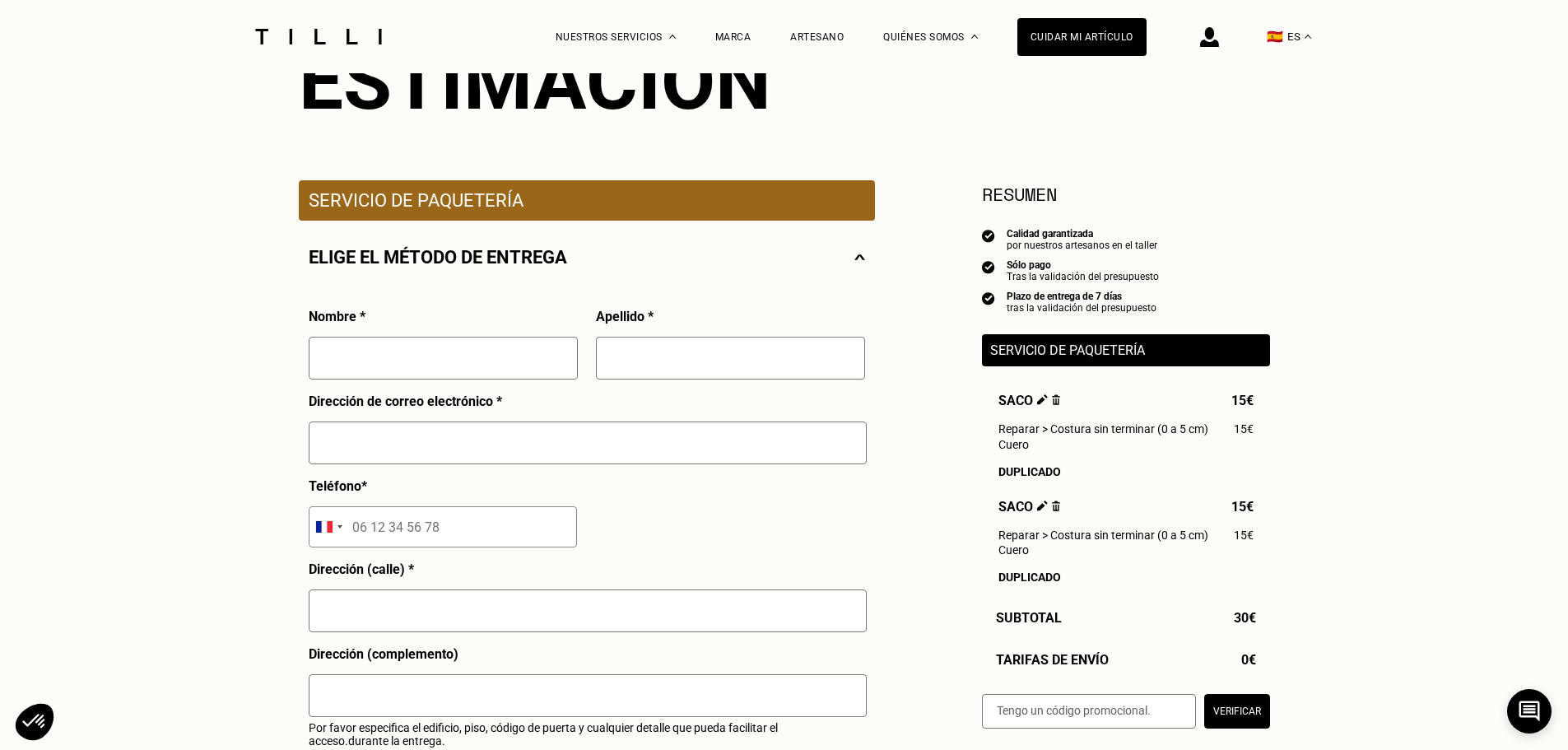
scroll to position [247, 0]
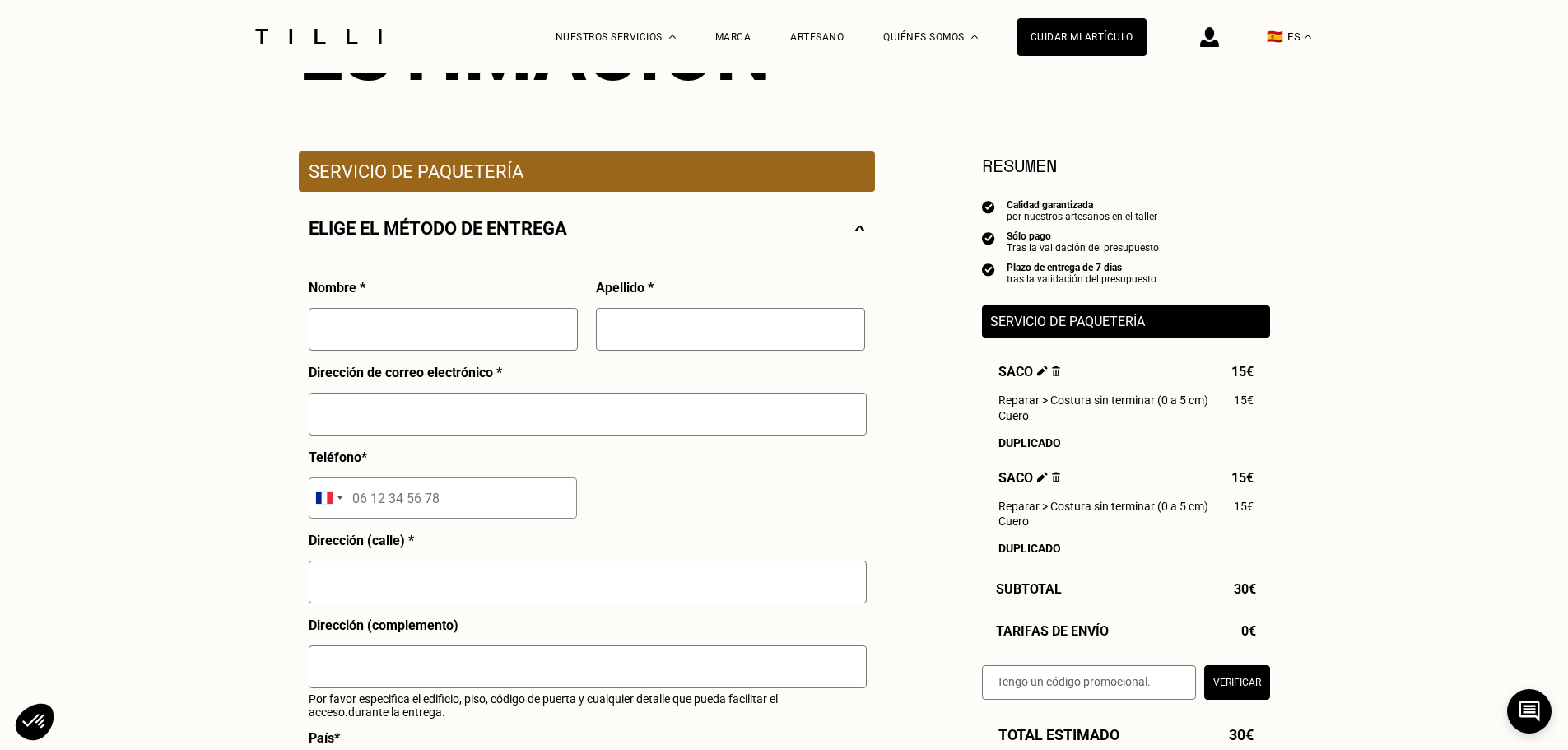
click at [342, 331] on input "text" at bounding box center [443, 329] width 269 height 43
type input "[PERSON_NAME]"
type input "[EMAIL_ADDRESS][DOMAIN_NAME]"
type input "[PERSON_NAME] 7 puerta 2"
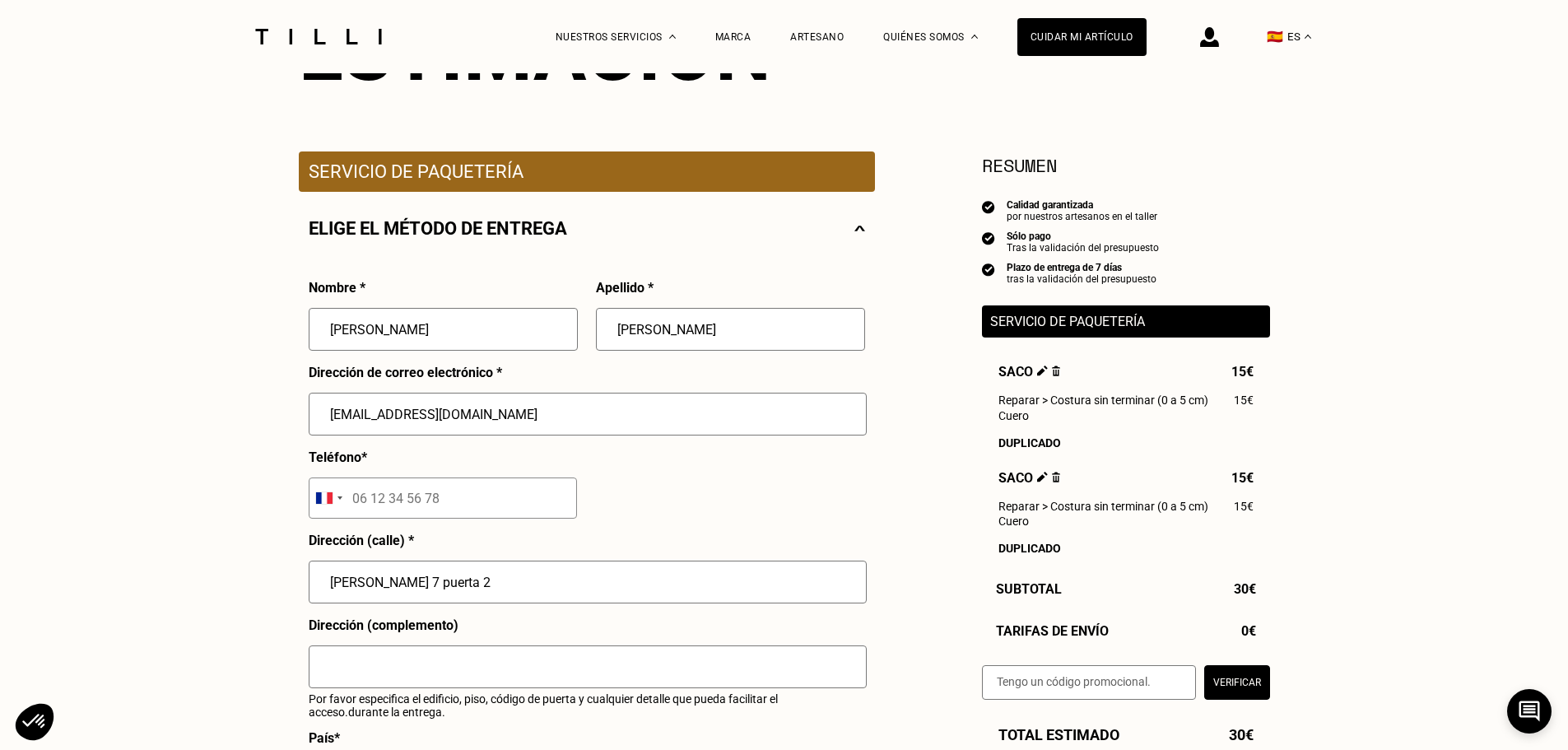
select select "ES"
type input "46004"
type input "[GEOGRAPHIC_DATA]"
click at [340, 506] on div "Selected country" at bounding box center [328, 497] width 38 height 40
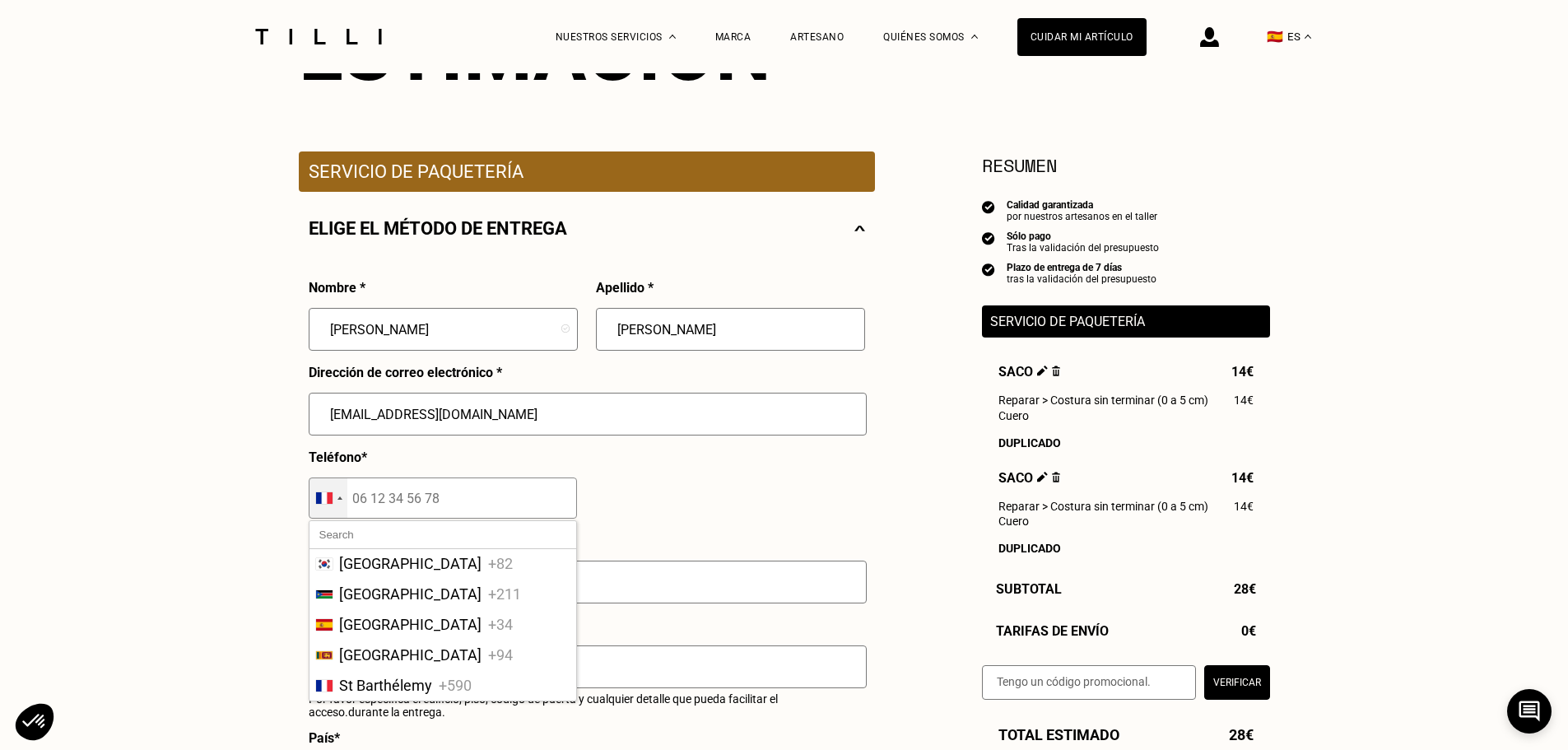
scroll to position [6022, 0]
click at [488, 639] on span "+34" at bounding box center [500, 630] width 25 height 17
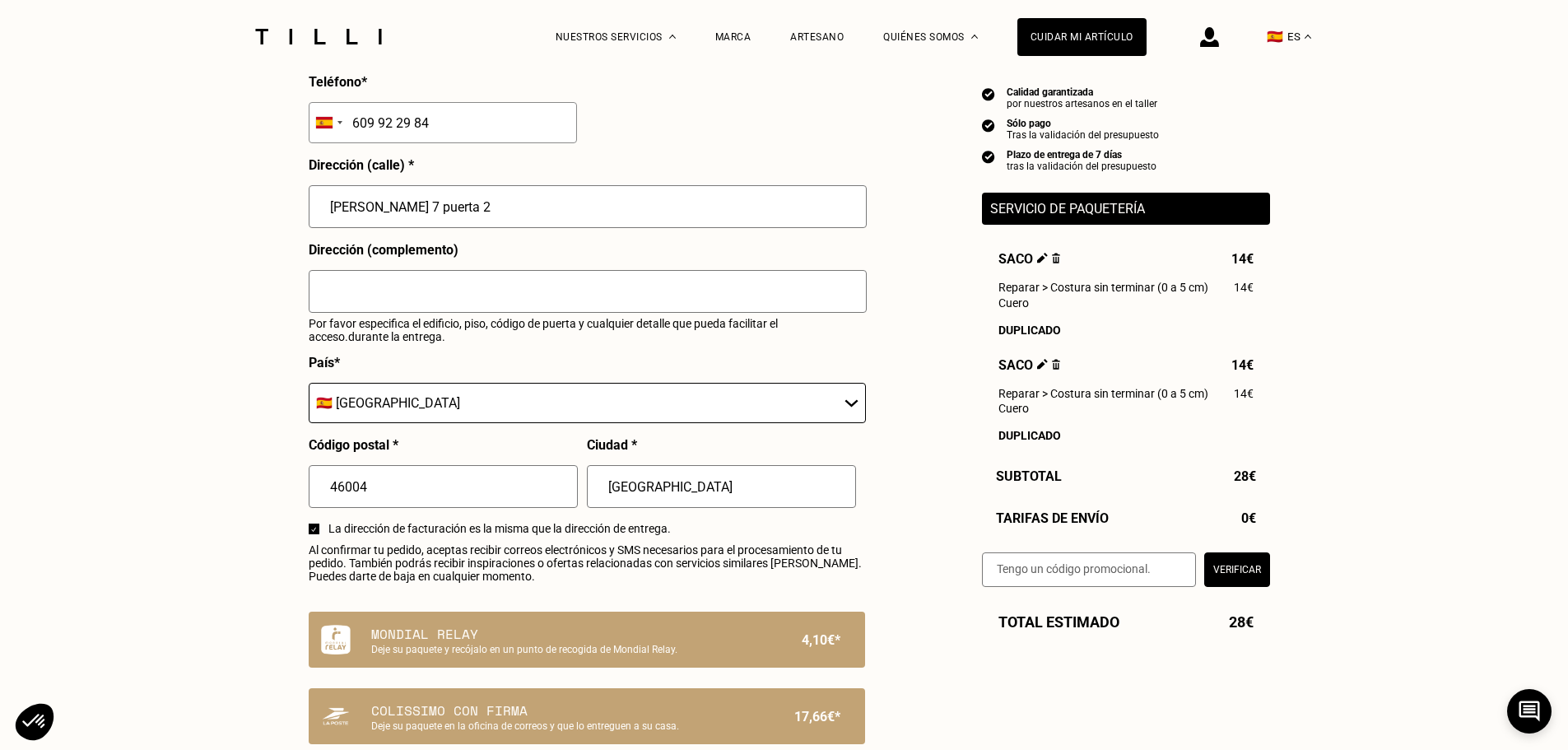
scroll to position [741, 0]
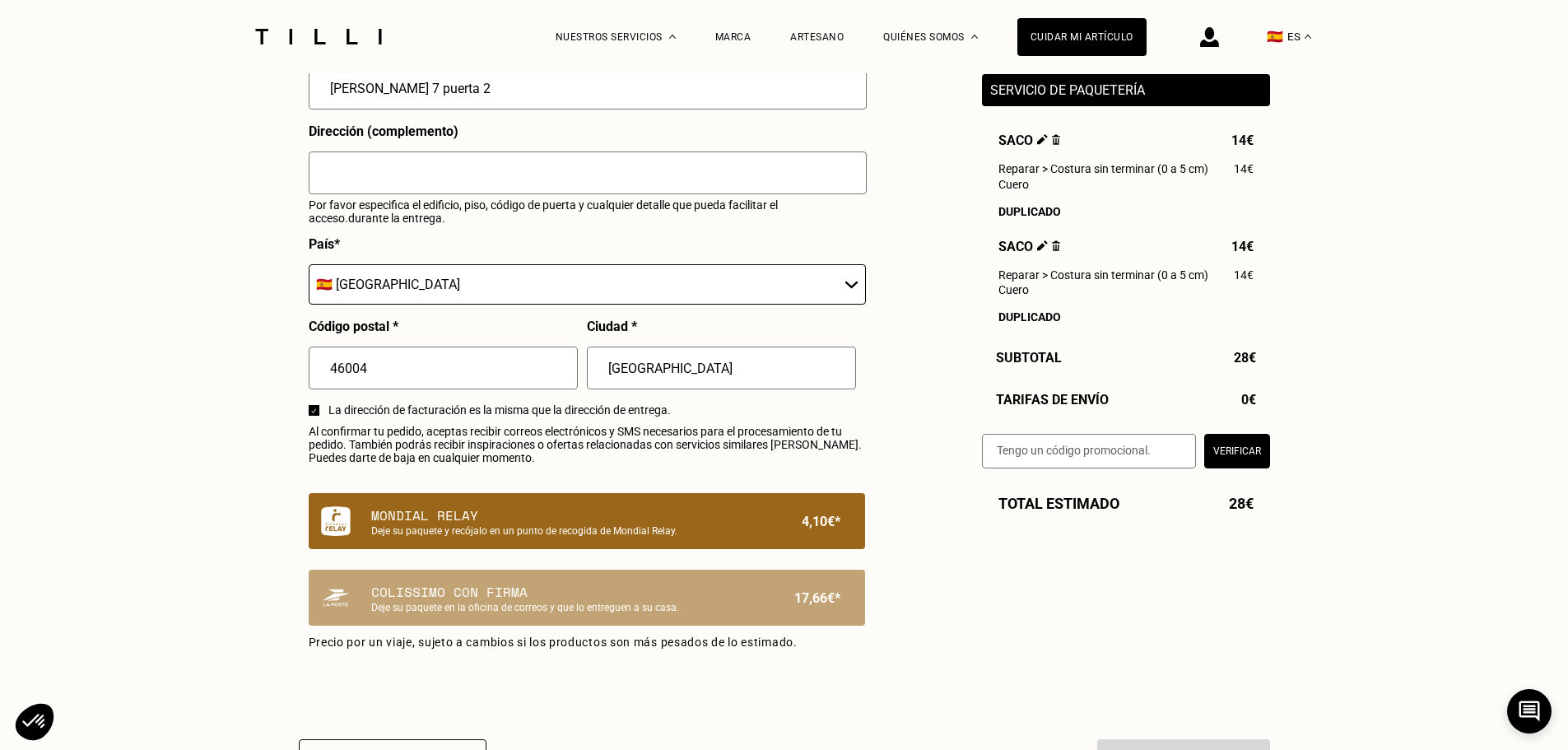
type input "609 92 29 84"
click at [720, 525] on p "Mondial Relay" at bounding box center [559, 515] width 375 height 19
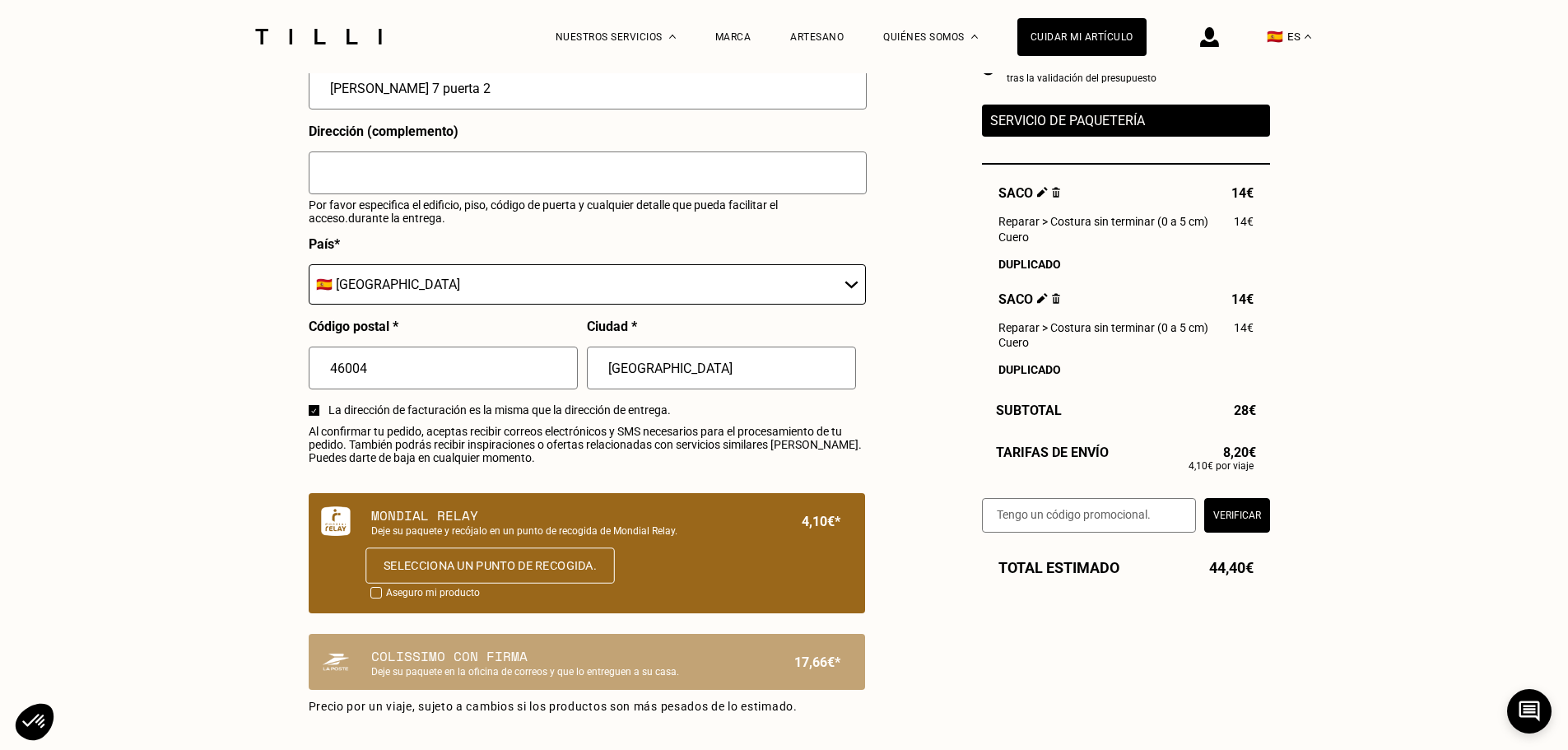
click at [503, 577] on button "Selecciona un punto de recogida." at bounding box center [489, 564] width 249 height 36
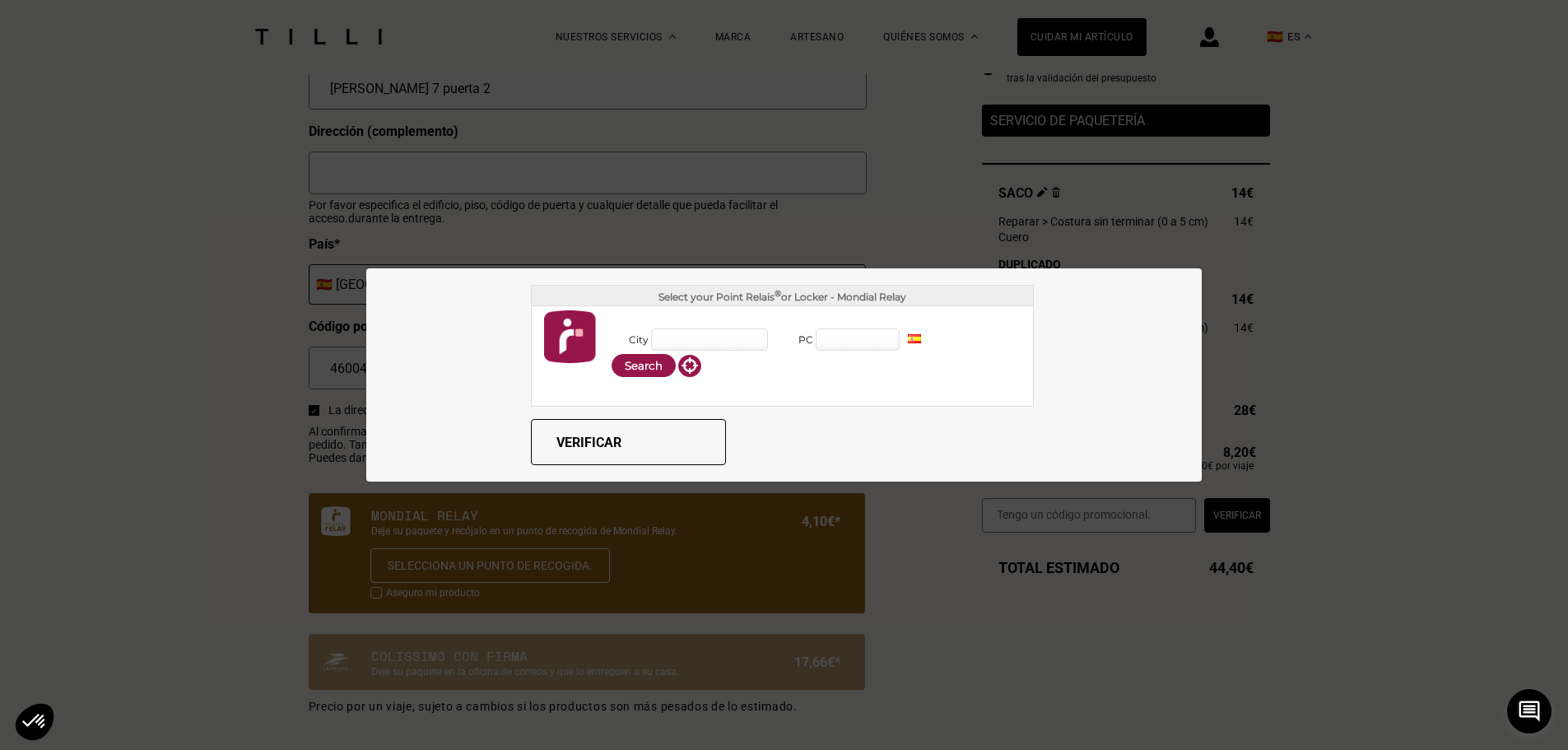
click at [672, 332] on input "City" at bounding box center [709, 339] width 117 height 22
type input "[GEOGRAPHIC_DATA]"
click at [842, 335] on input "PC" at bounding box center [857, 339] width 84 height 22
type input "46004"
click at [596, 434] on button "Verificar" at bounding box center [628, 442] width 195 height 46
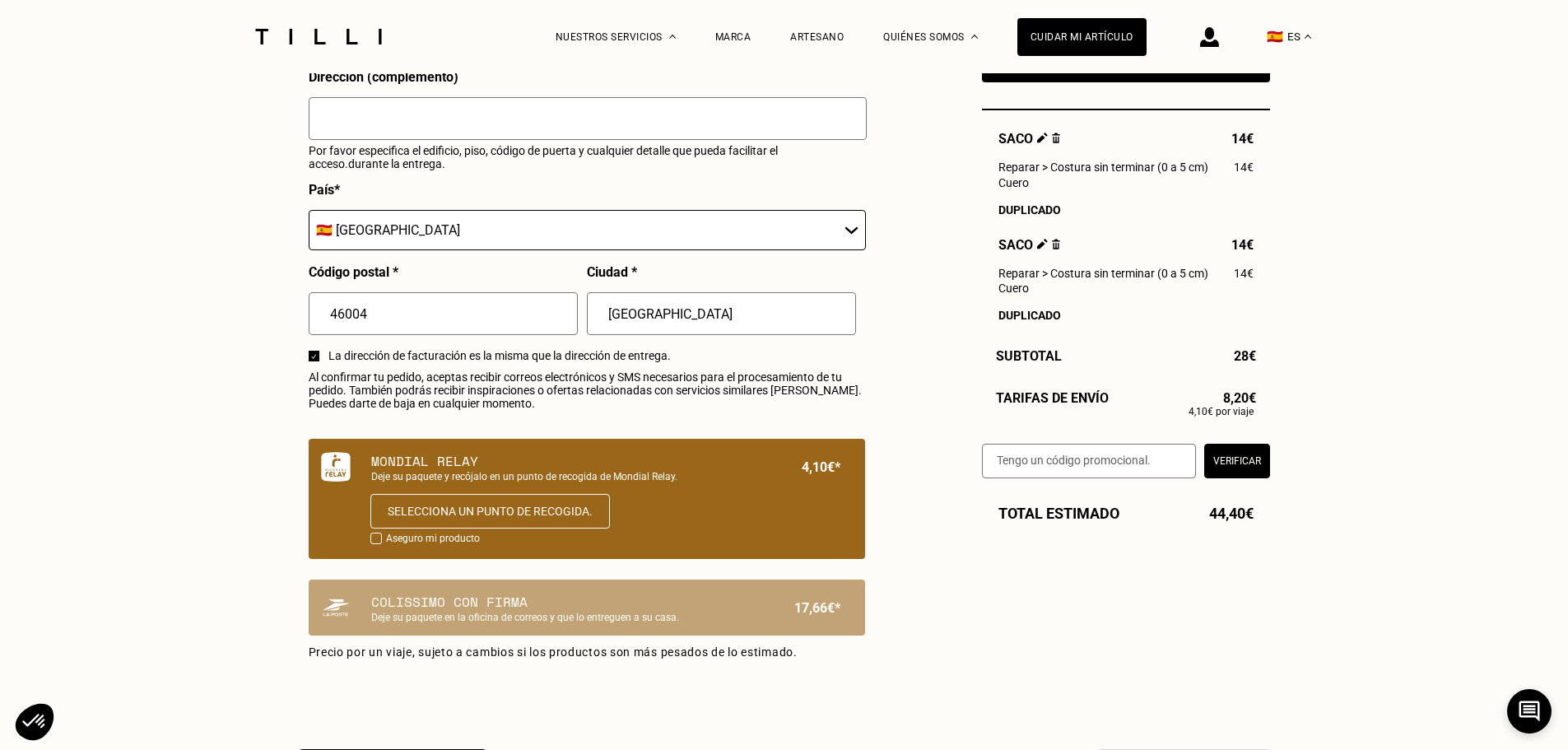
scroll to position [987, 0]
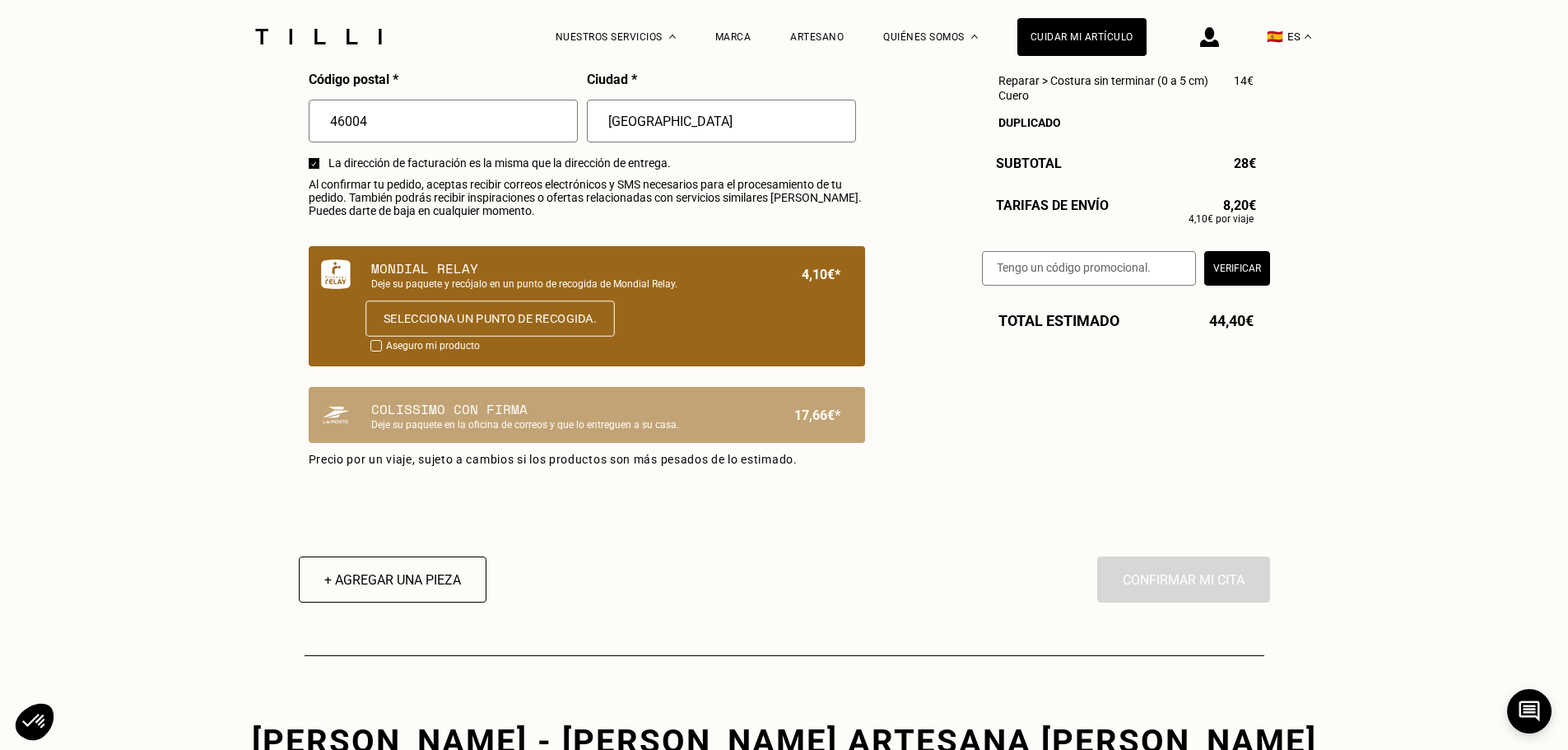
click at [510, 332] on button "Selecciona un punto de recogida." at bounding box center [489, 318] width 249 height 36
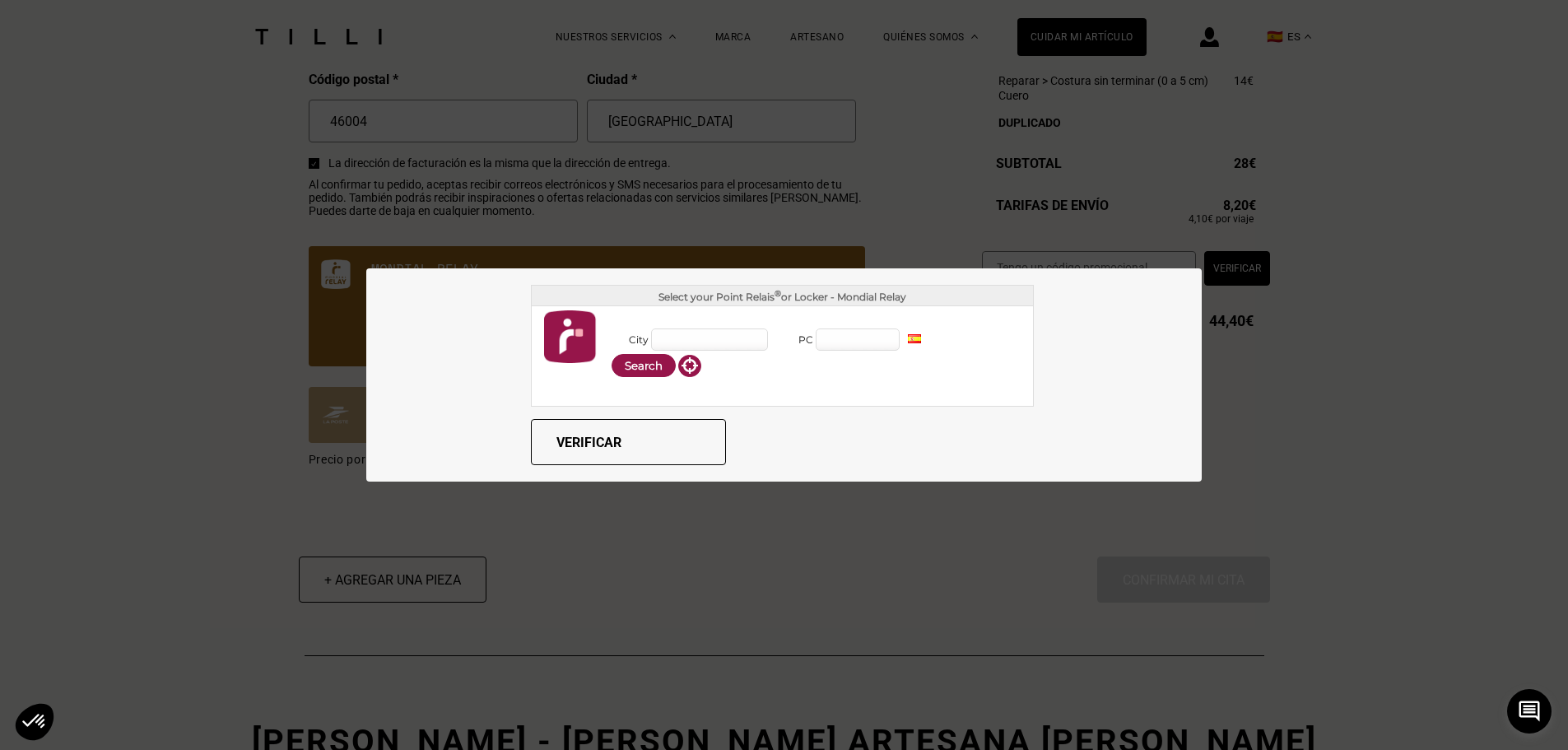
click at [816, 335] on input "PC" at bounding box center [857, 339] width 84 height 22
type input "46004"
click at [866, 395] on div "València (46004)" at bounding box center [921, 390] width 206 height 17
type input "[GEOGRAPHIC_DATA]"
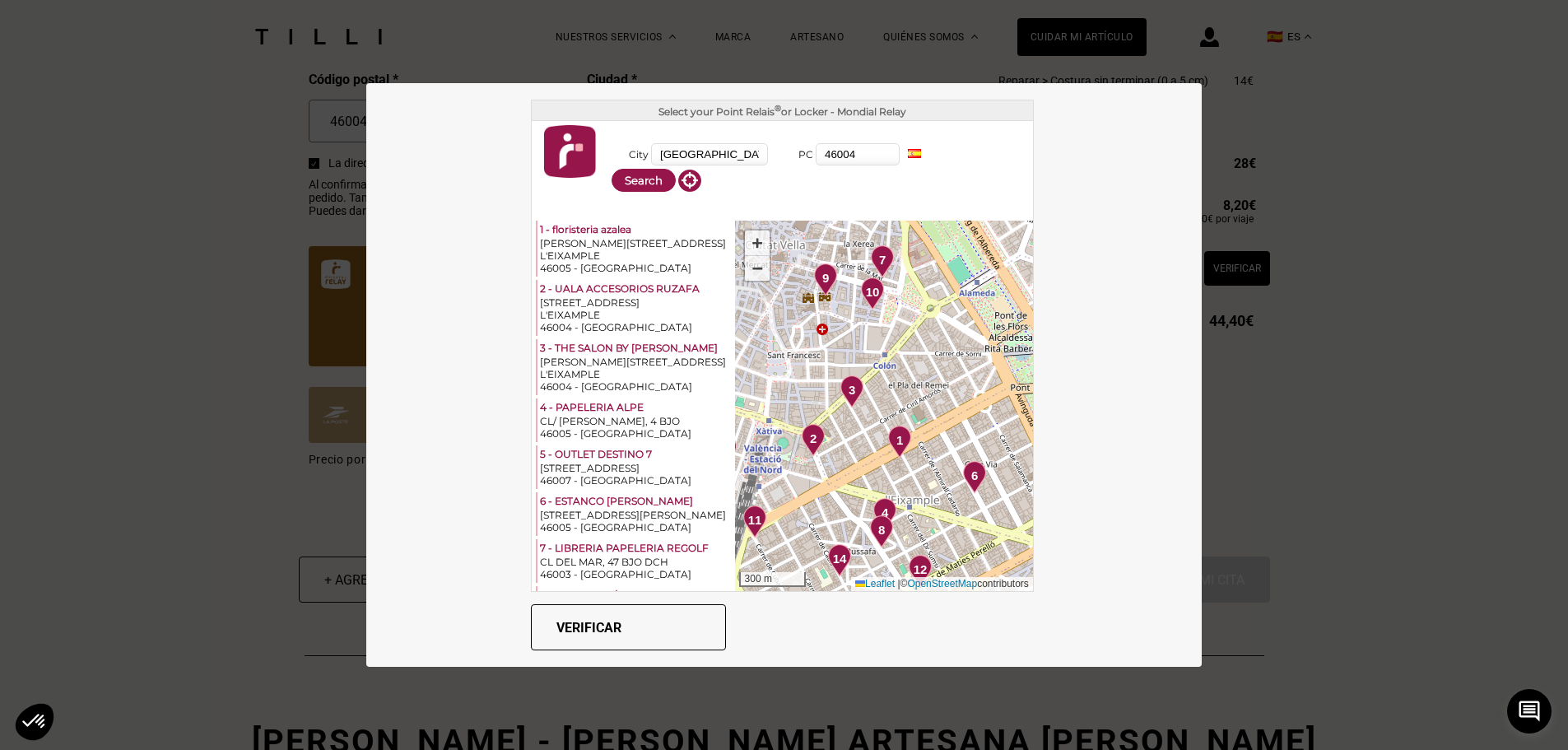
drag, startPoint x: 971, startPoint y: 452, endPoint x: 921, endPoint y: 478, distance: 56.4
click at [921, 478] on div "1 2 3 4 5 6 7 8 9 10 11 12 13 14 + − 300 m Leaflet | © OpenStreetMap contributo…" at bounding box center [884, 405] width 298 height 370
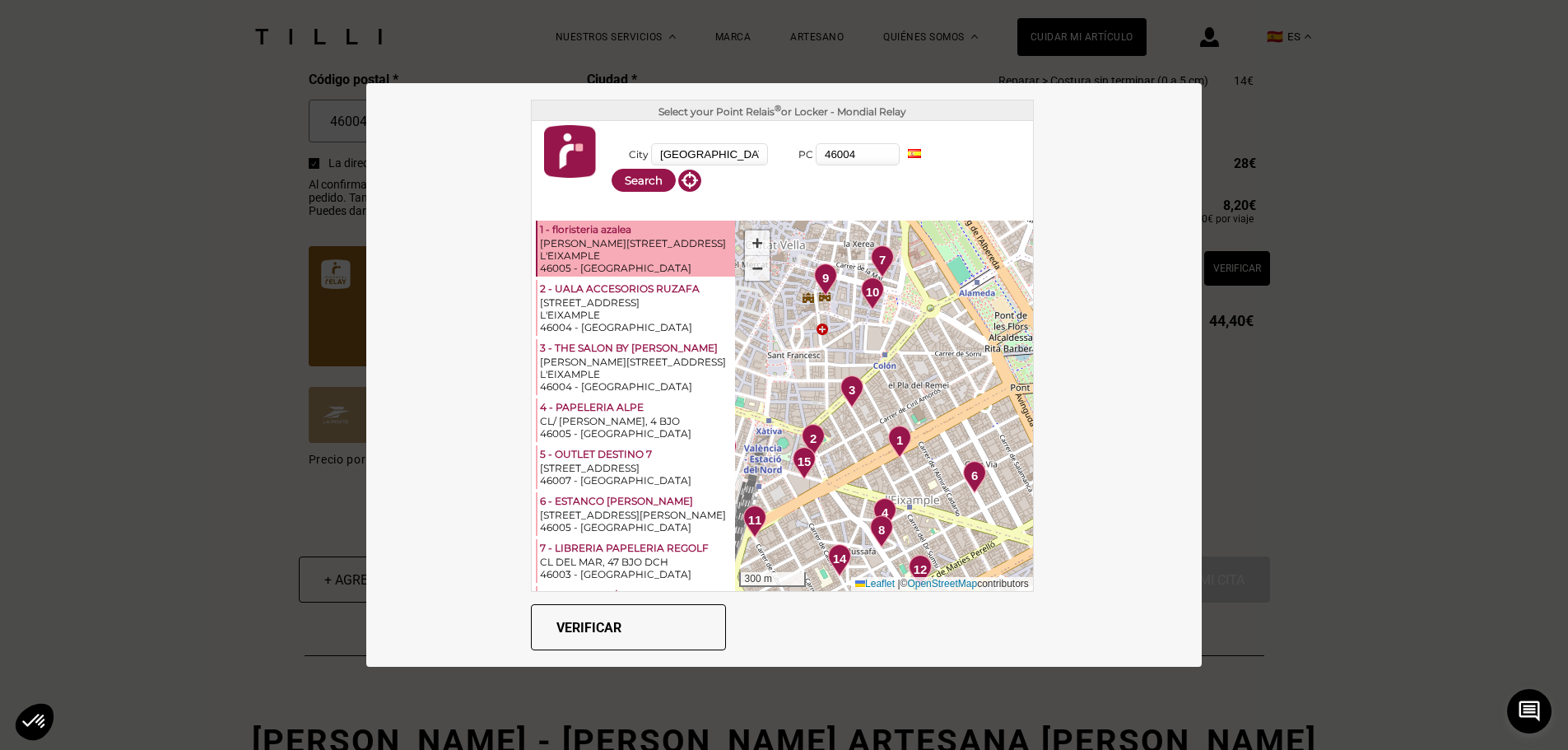
click at [589, 250] on div "L'EIXAMPLE" at bounding box center [635, 255] width 192 height 12
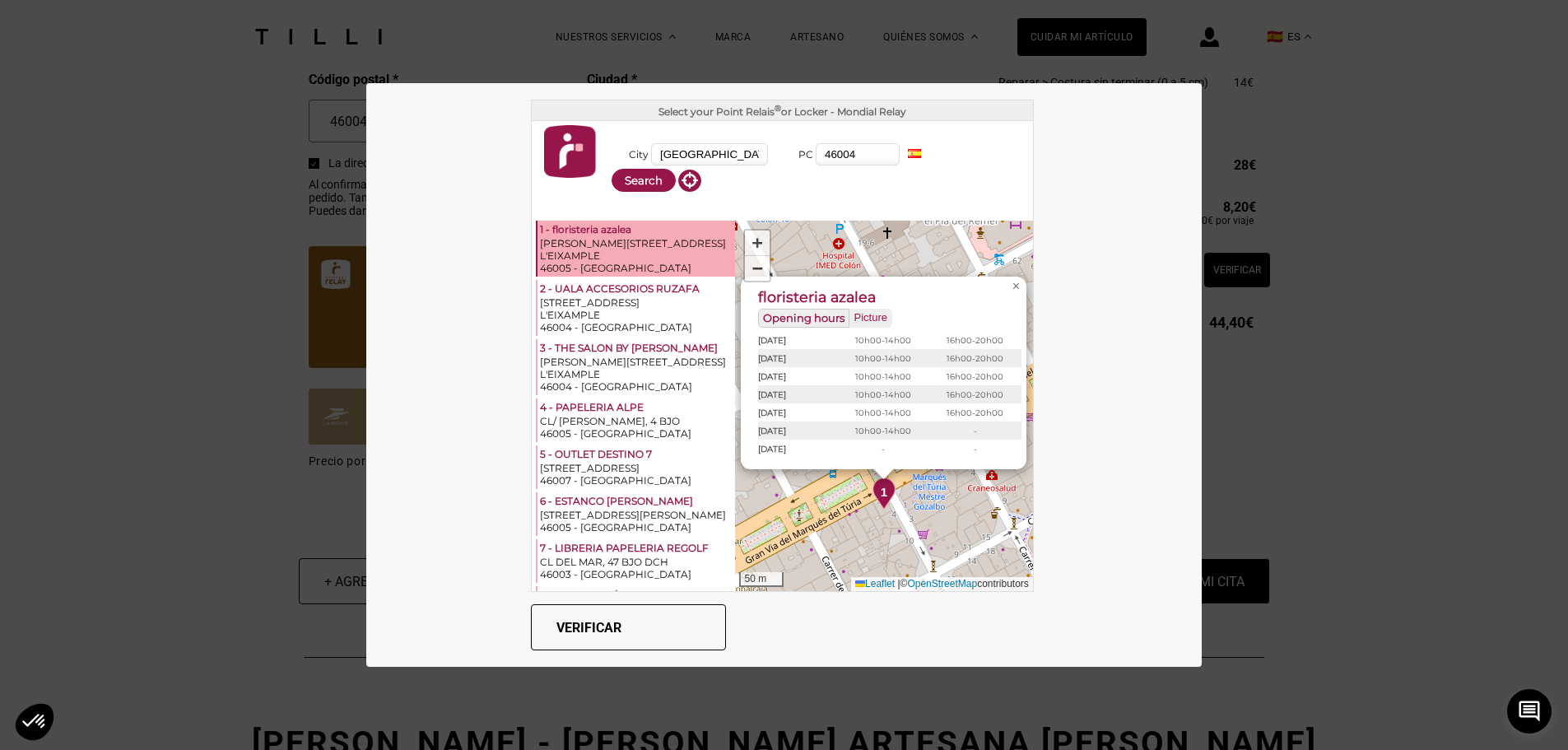
click at [563, 619] on button "Verificar" at bounding box center [628, 627] width 195 height 46
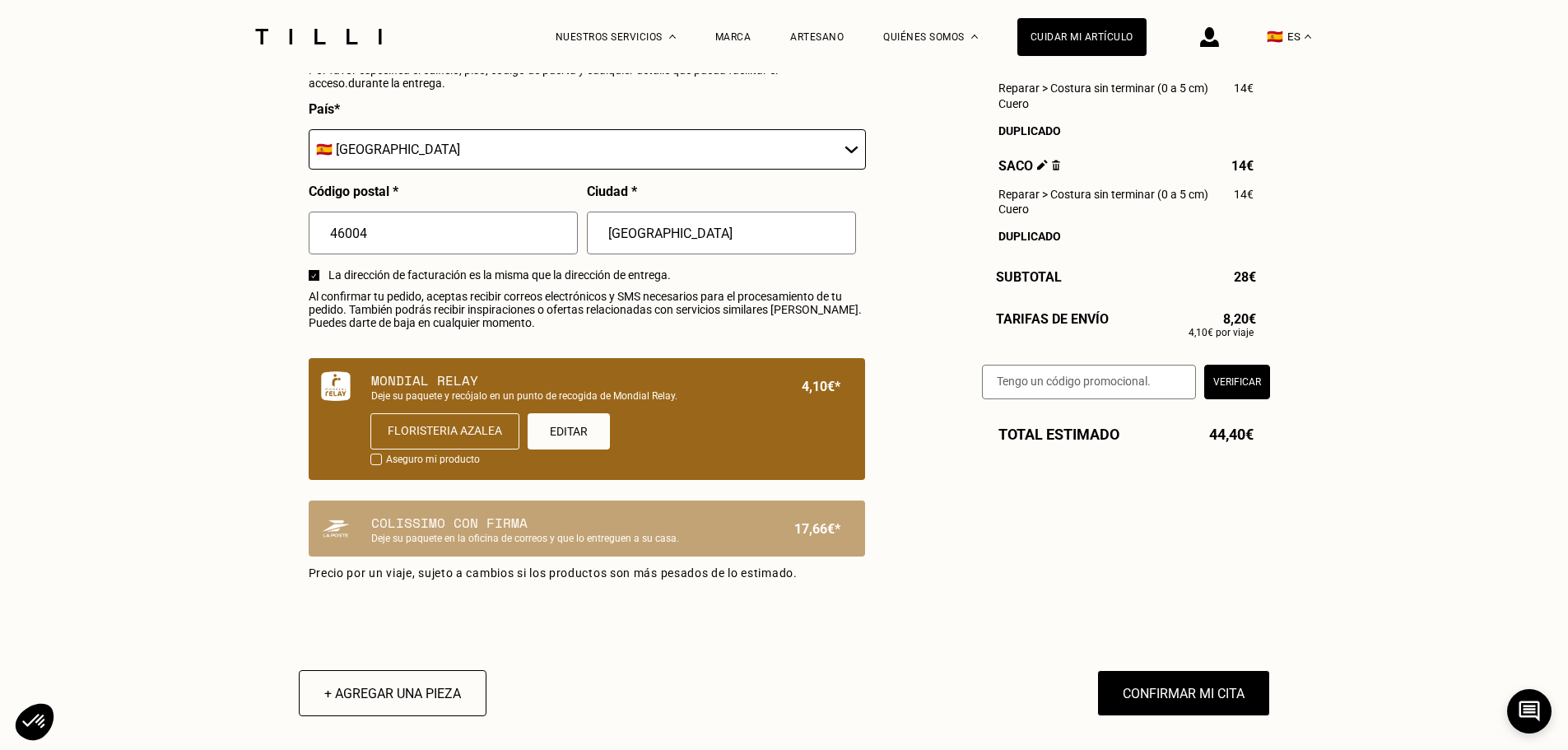
scroll to position [905, 0]
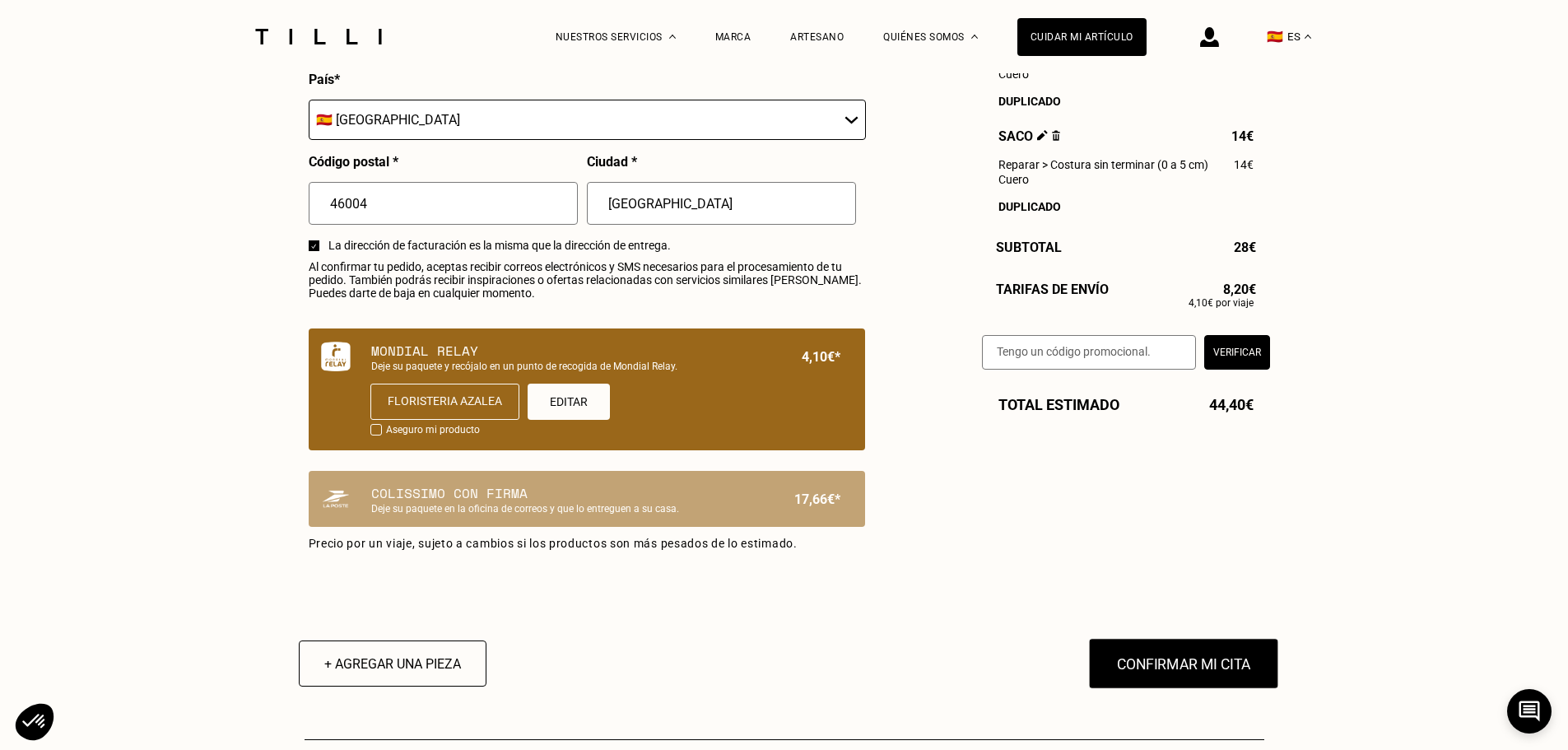
click at [1196, 672] on button "Confirmar mi cita" at bounding box center [1184, 664] width 190 height 51
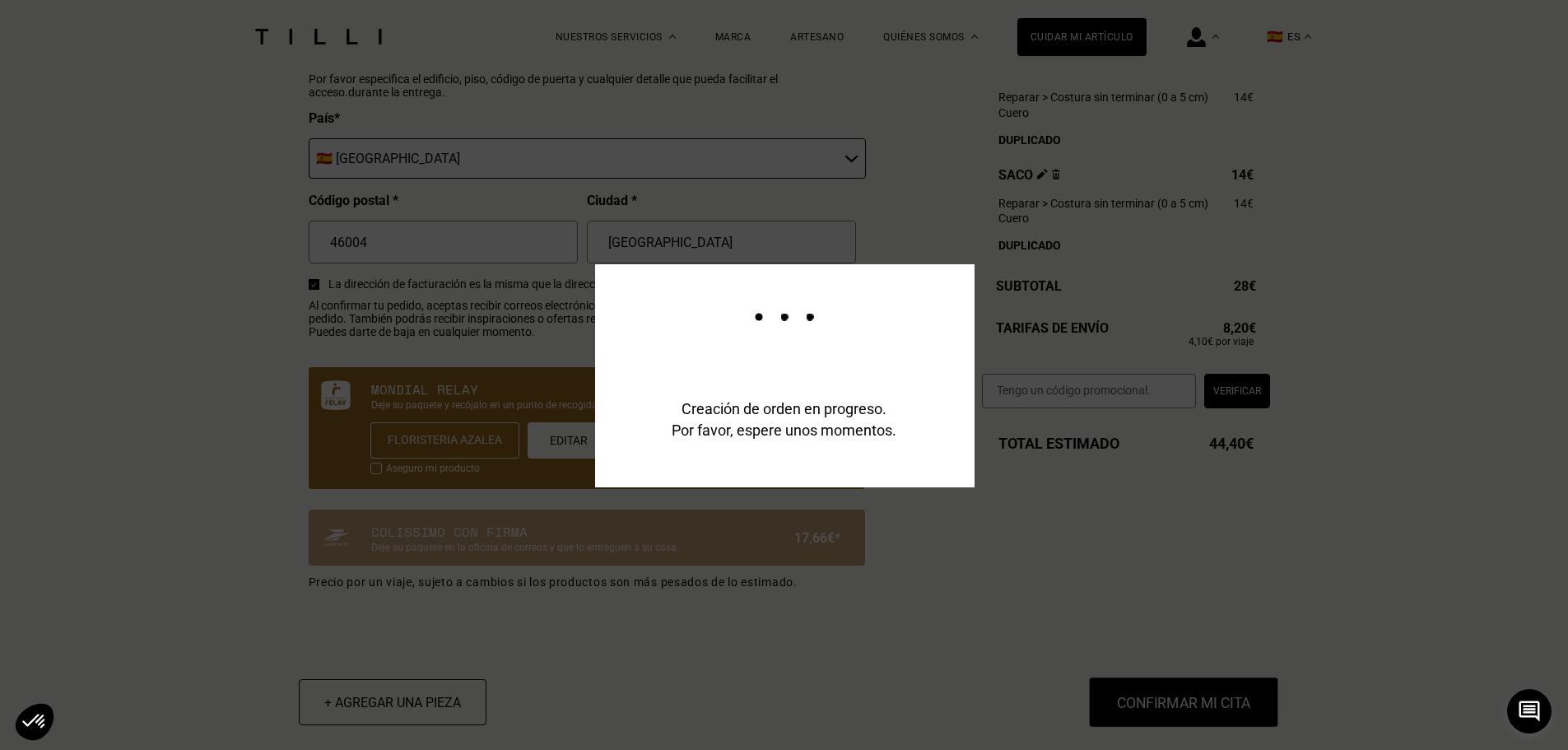
scroll to position [946, 0]
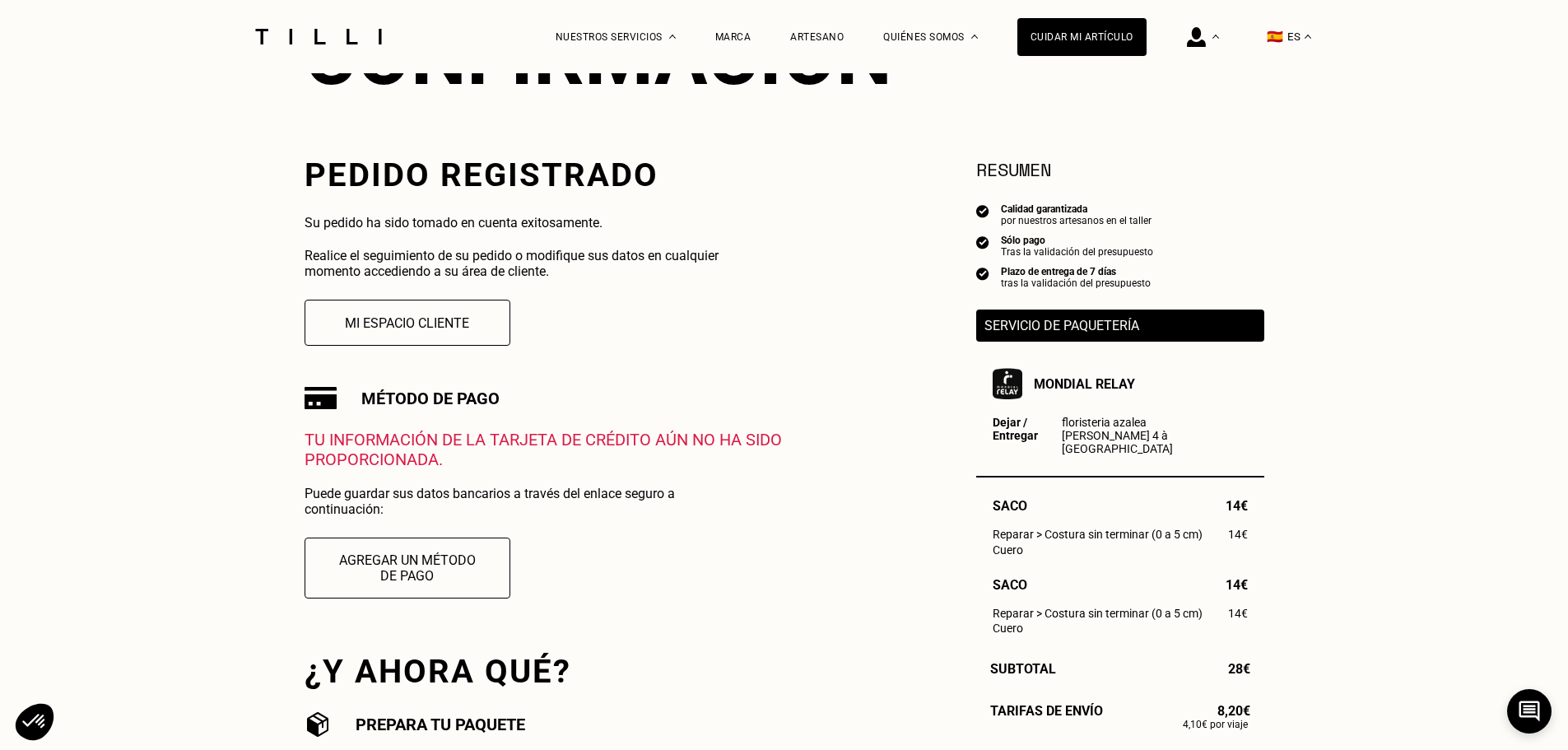
scroll to position [247, 0]
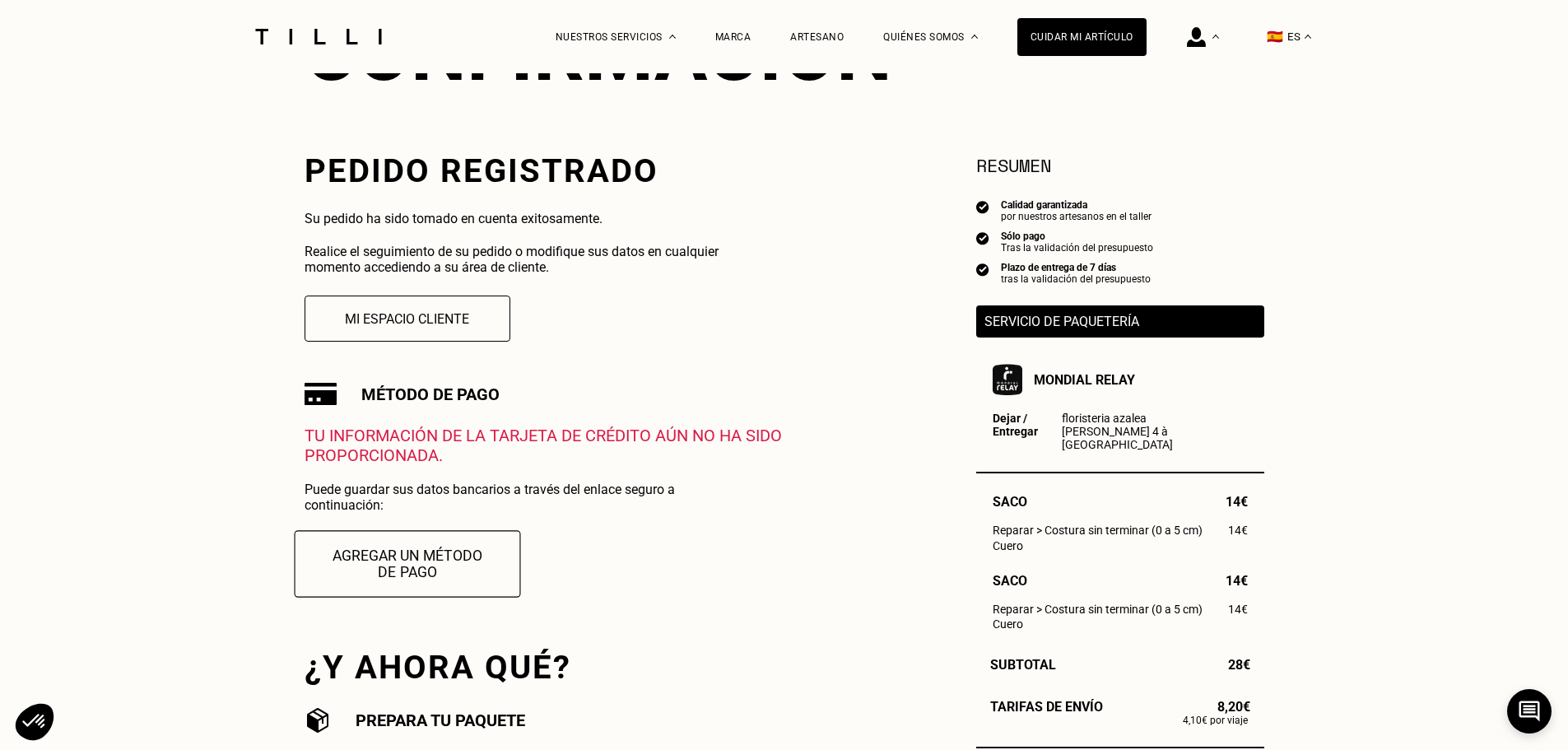
click at [397, 566] on button "Agregar un método de pago" at bounding box center [407, 563] width 226 height 67
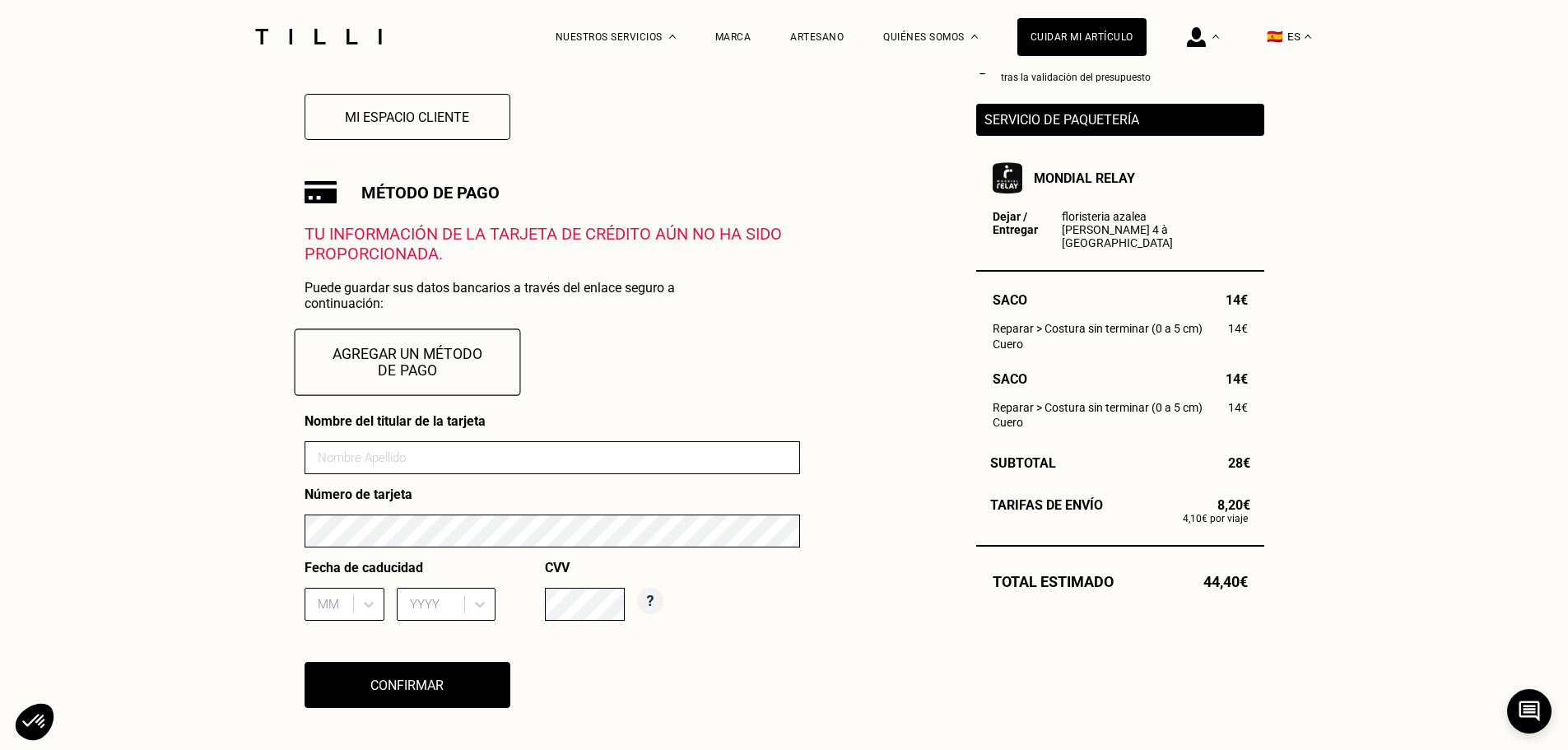
scroll to position [494, 0]
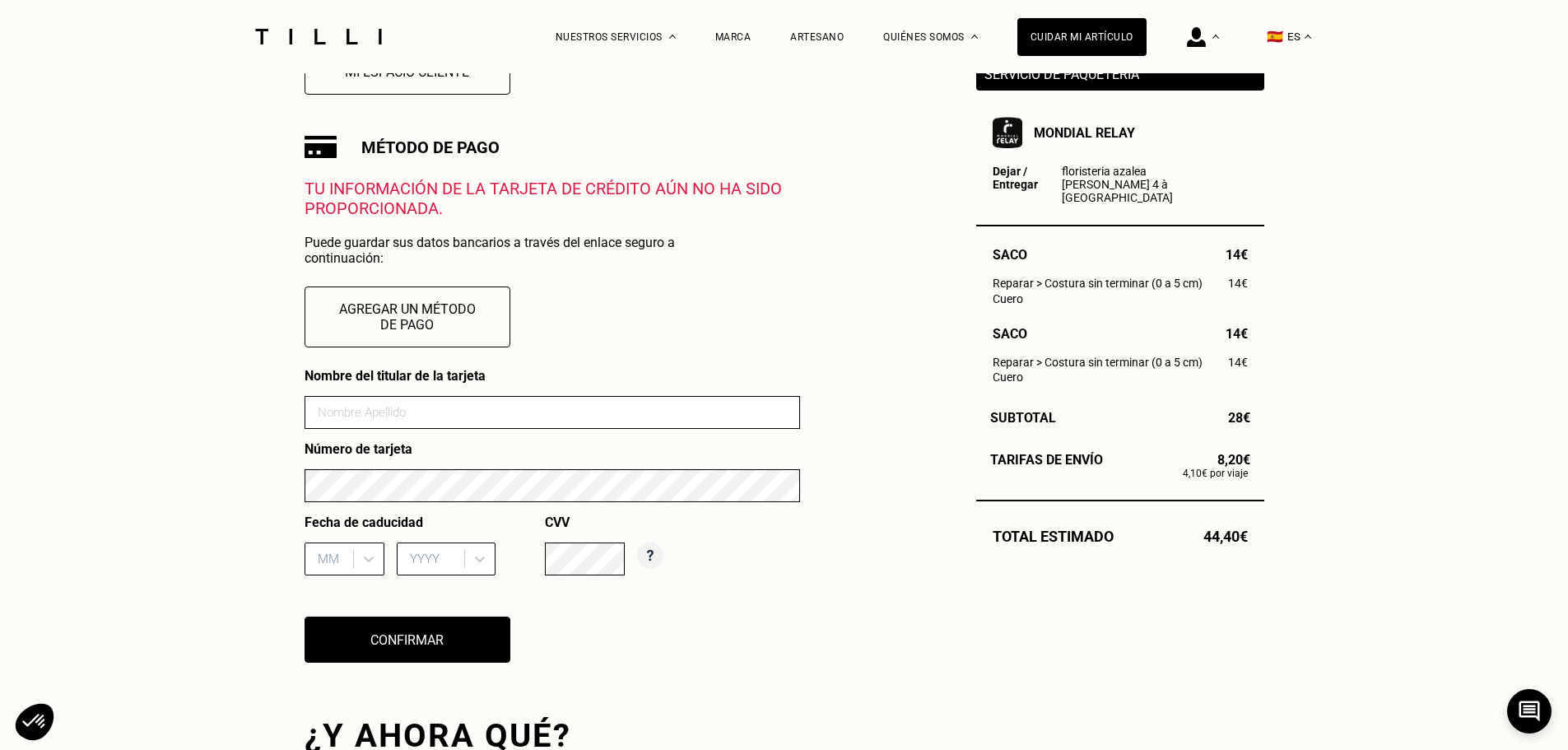
click at [389, 417] on input at bounding box center [552, 413] width 496 height 33
type input "[PERSON_NAME]"
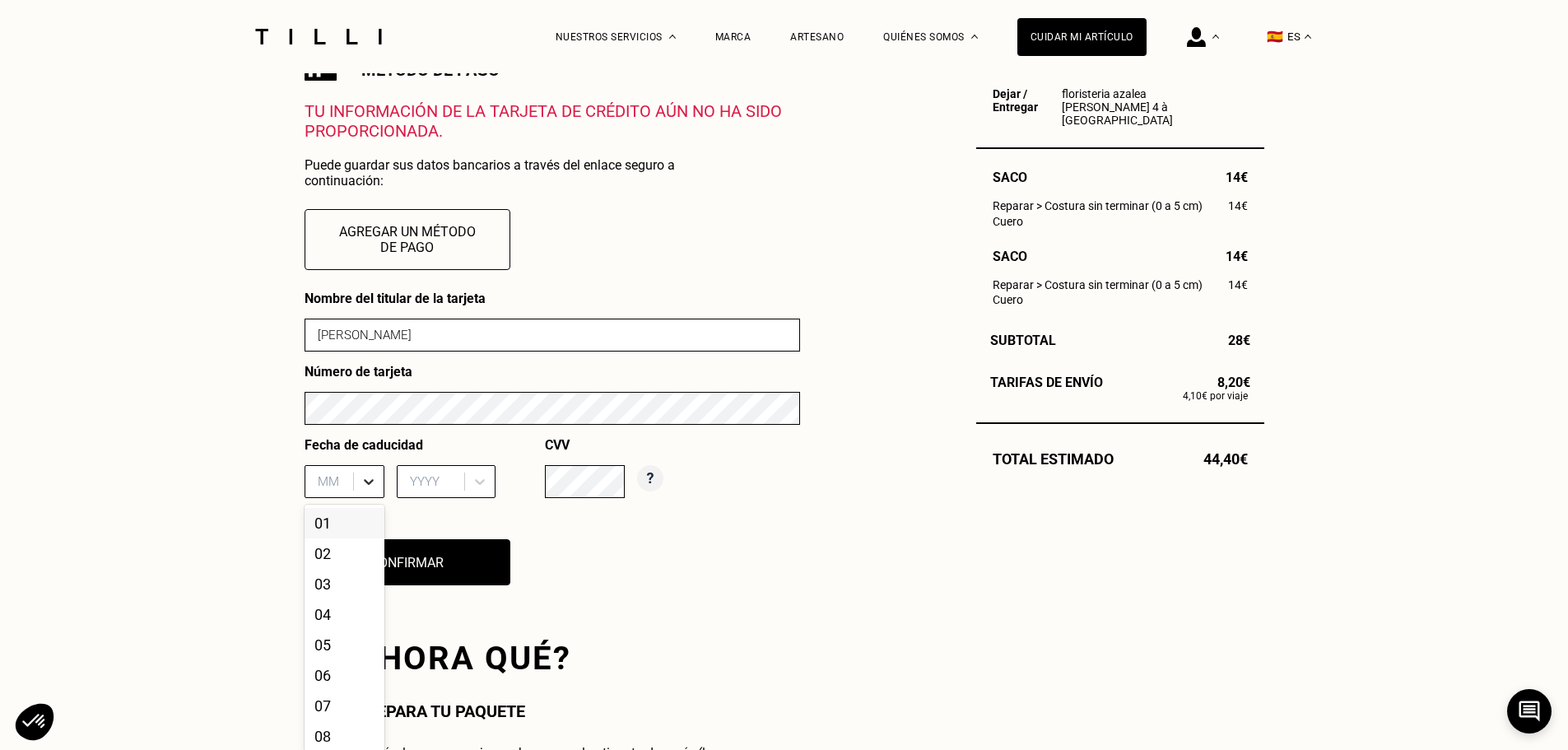
click at [359, 498] on div "12 results available. Use Up and Down to choose options, press Enter to select …" at bounding box center [344, 482] width 80 height 33
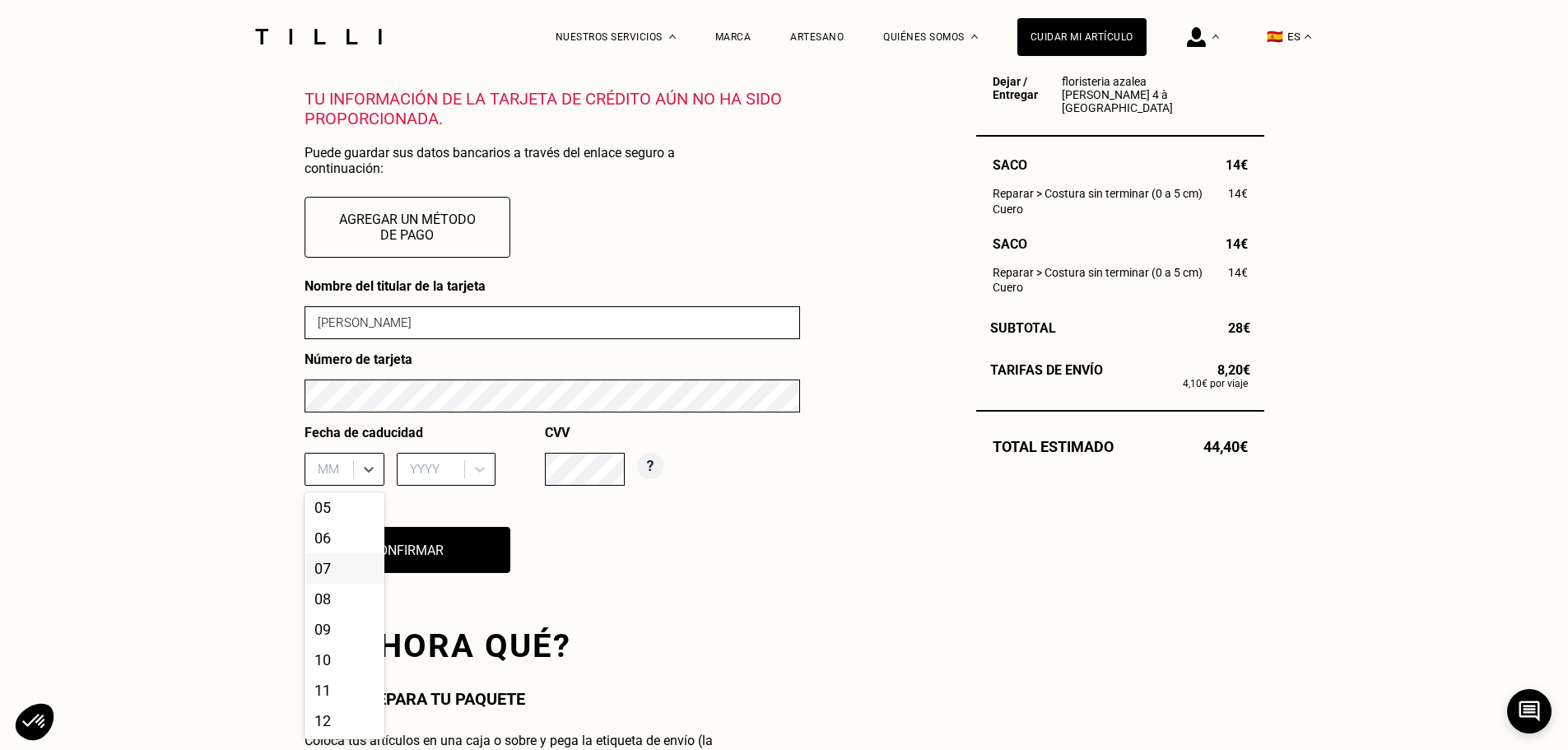
scroll to position [135, 0]
click at [335, 686] on div "11" at bounding box center [344, 689] width 80 height 30
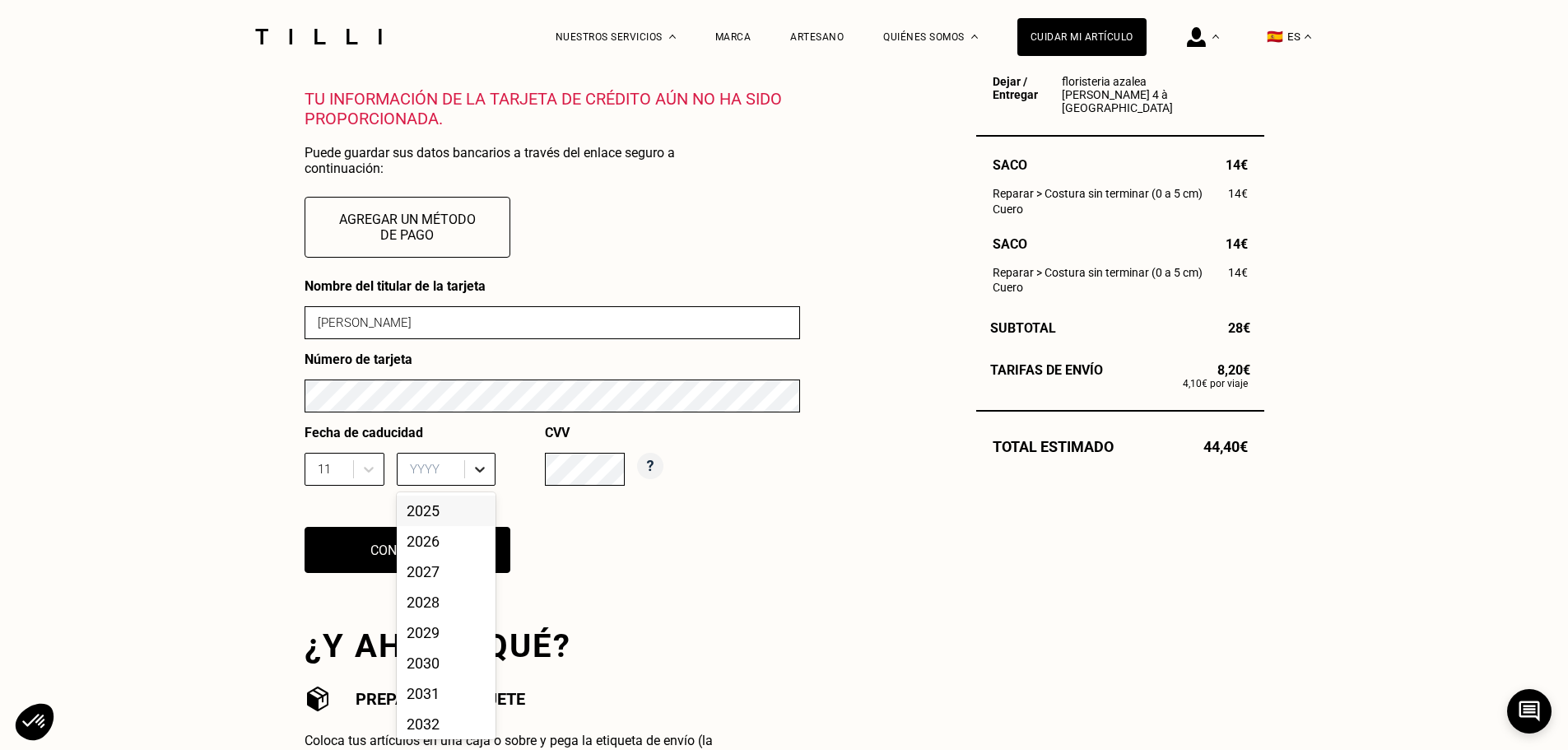
click at [475, 472] on icon at bounding box center [480, 470] width 10 height 6
click at [437, 641] on div "2029" at bounding box center [446, 631] width 98 height 30
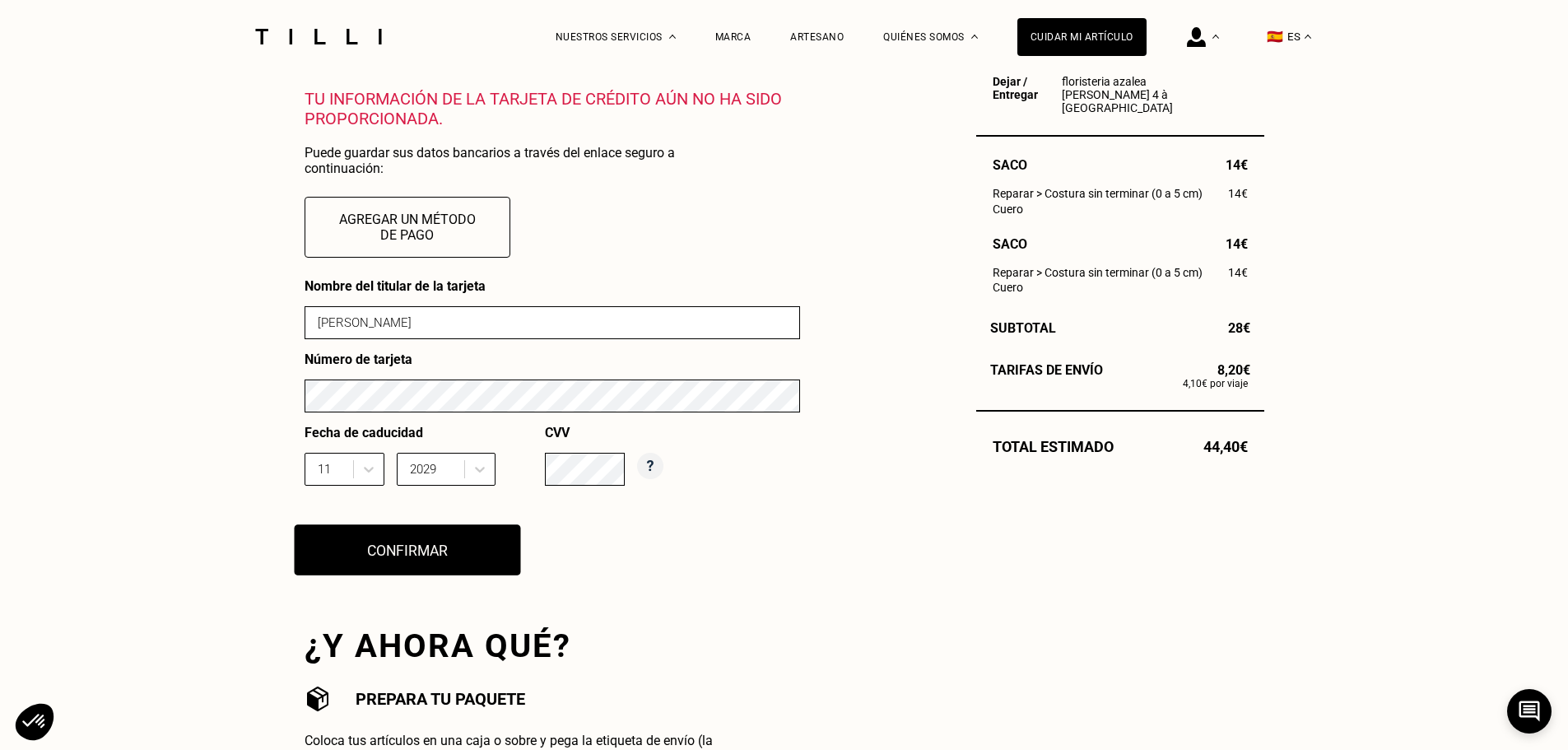
click at [410, 555] on button "Confirmar" at bounding box center [407, 550] width 226 height 51
